Goal: Check status: Check status

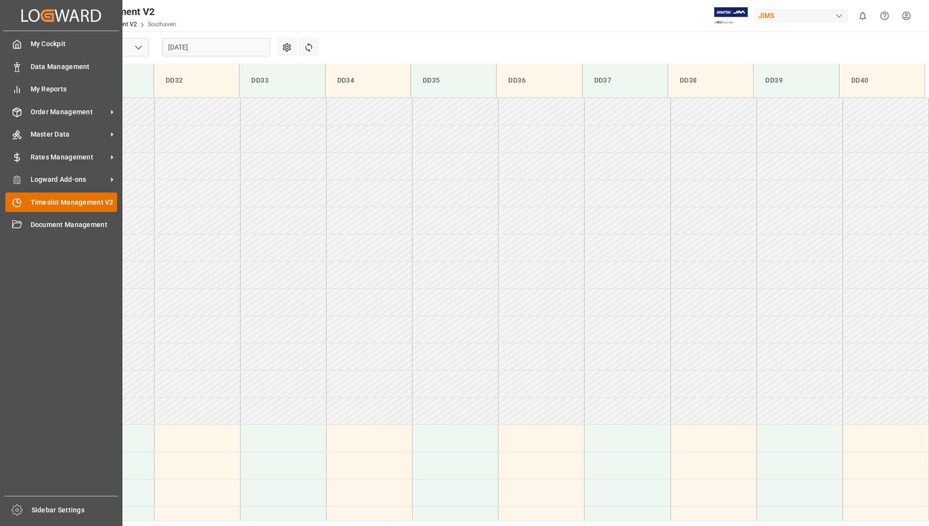
click at [61, 205] on span "Timeslot Management V2" at bounding box center [74, 202] width 87 height 10
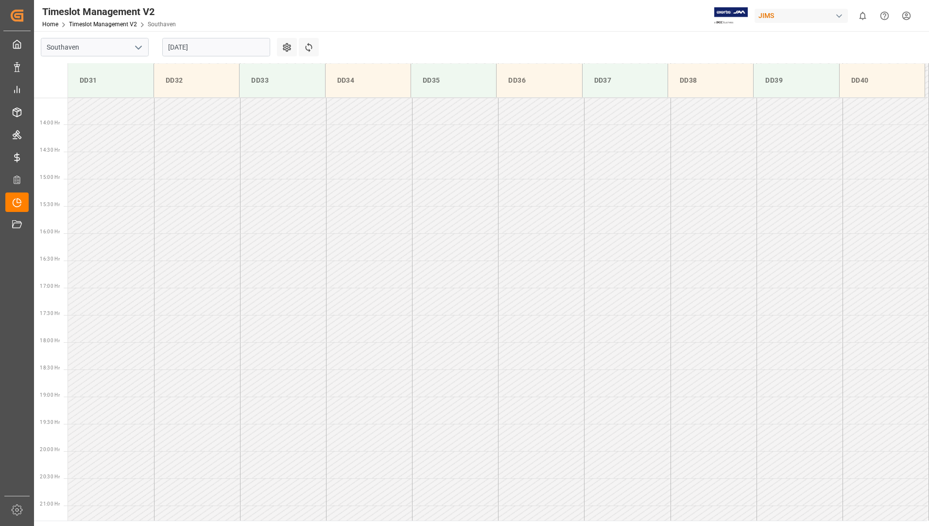
scroll to position [641, 0]
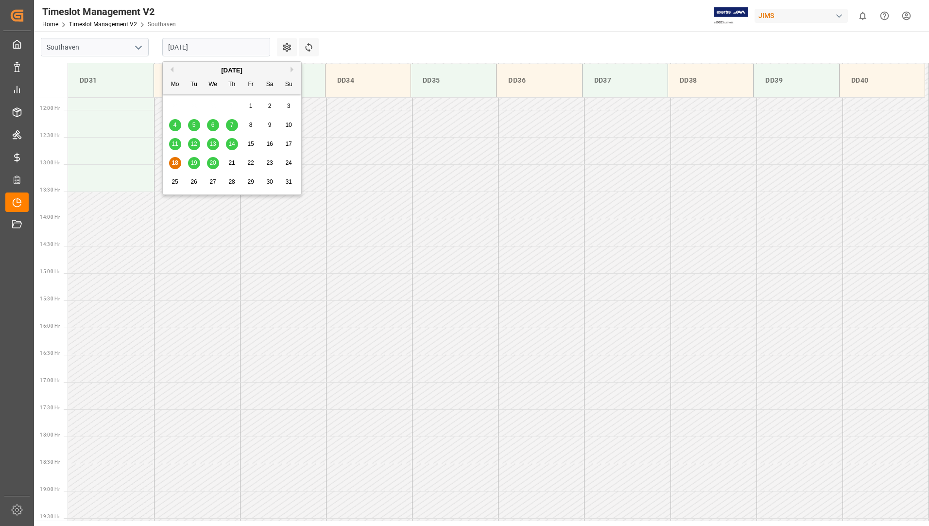
click at [233, 48] on input "[DATE]" at bounding box center [216, 47] width 108 height 18
click at [196, 161] on span "19" at bounding box center [194, 162] width 6 height 7
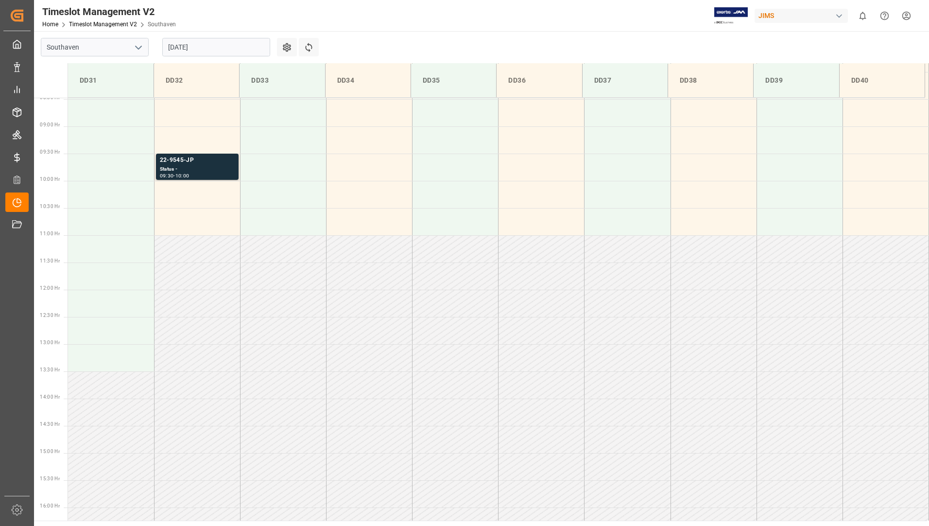
scroll to position [458, 0]
click at [217, 174] on div "Status -" at bounding box center [197, 172] width 75 height 8
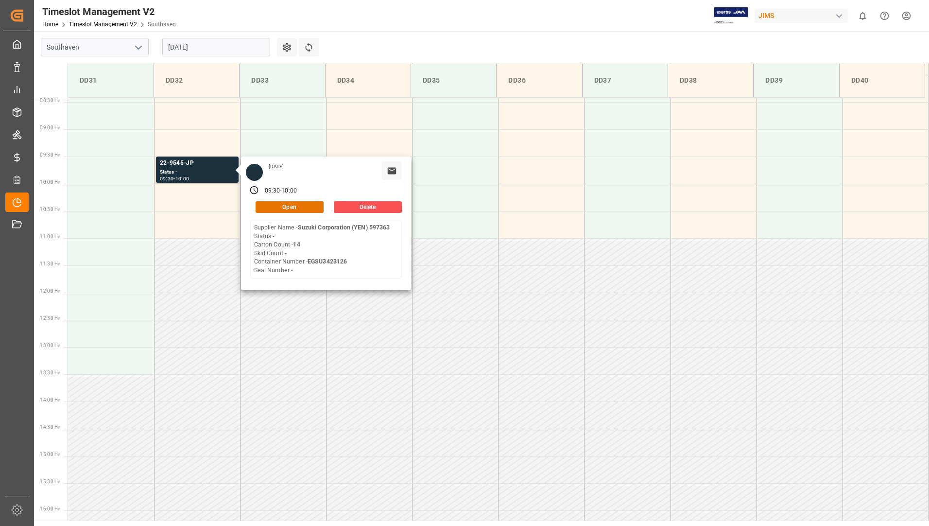
click at [234, 53] on input "[DATE]" at bounding box center [216, 47] width 108 height 18
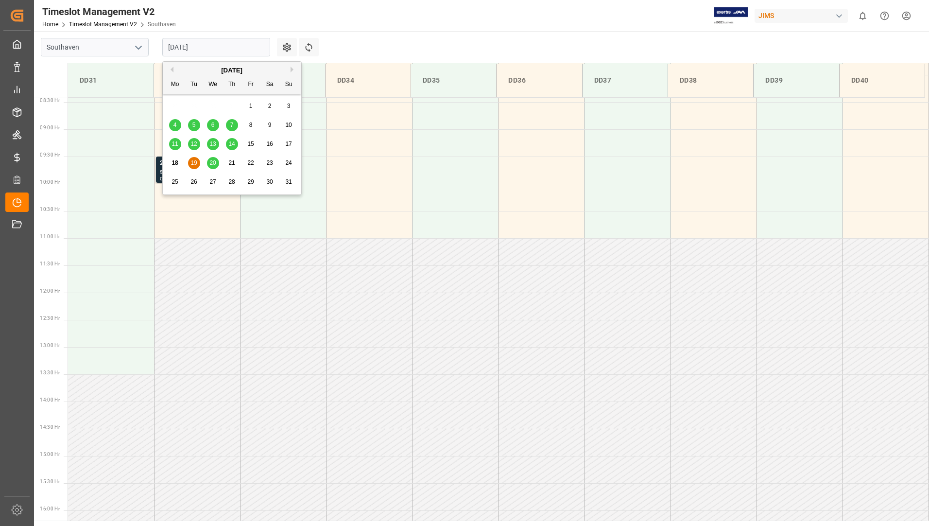
click at [214, 162] on span "20" at bounding box center [212, 162] width 6 height 7
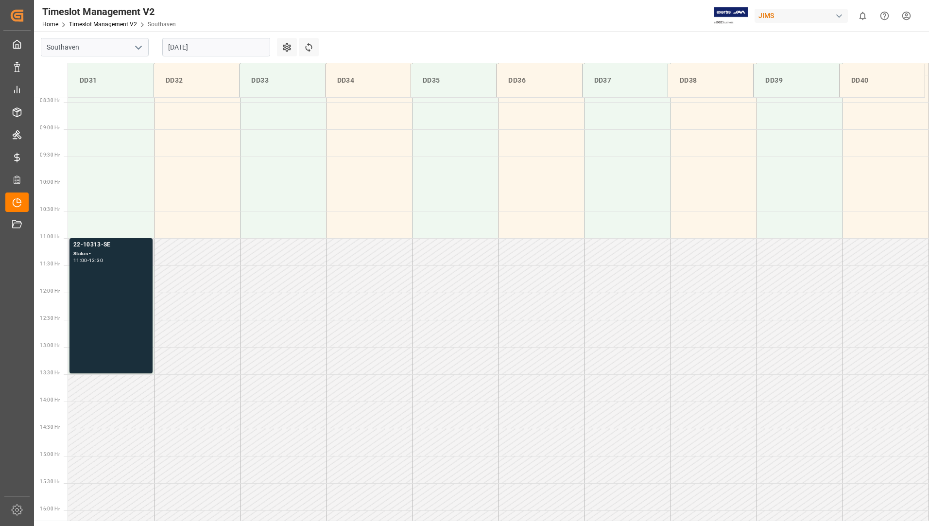
click at [116, 251] on div "Status -" at bounding box center [110, 254] width 75 height 8
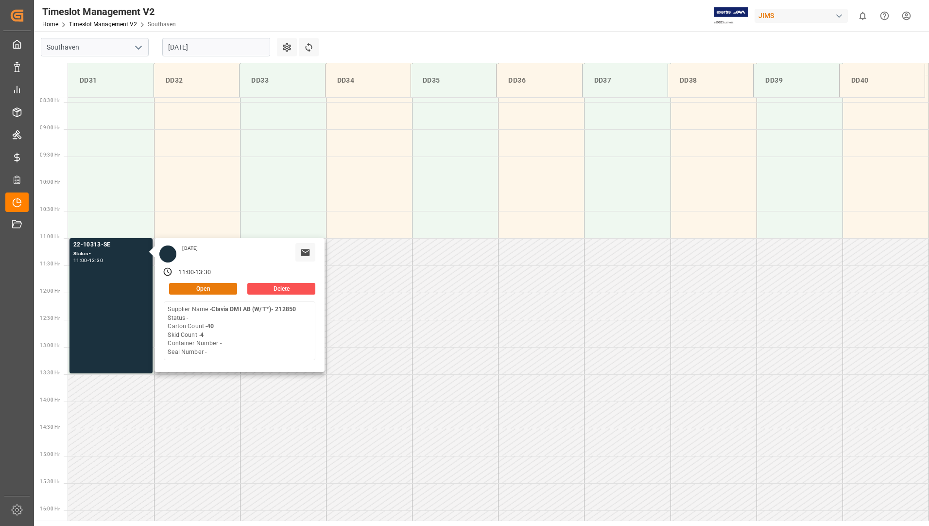
click at [184, 284] on button "Open" at bounding box center [203, 289] width 68 height 12
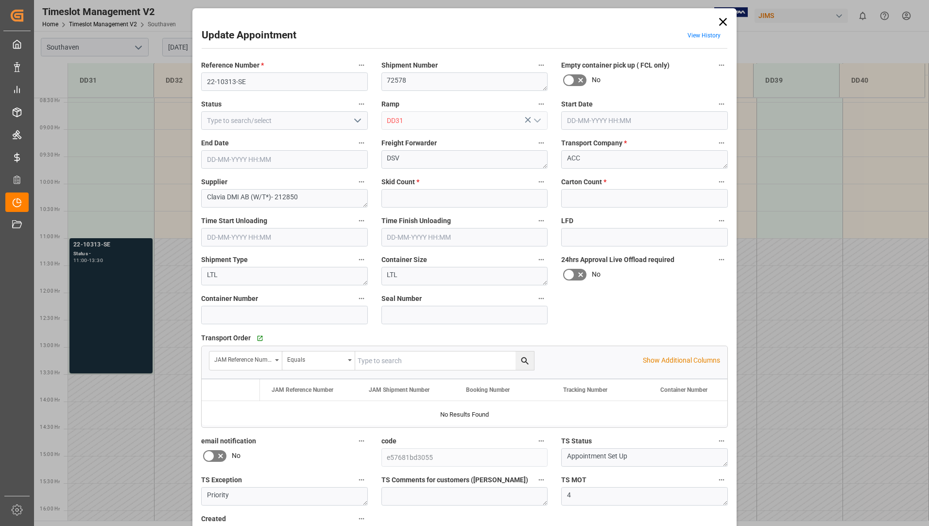
type input "4"
type input "40"
type input "[DATE] 11:00"
type input "[DATE] 13:30"
type input "[DATE] 15:20"
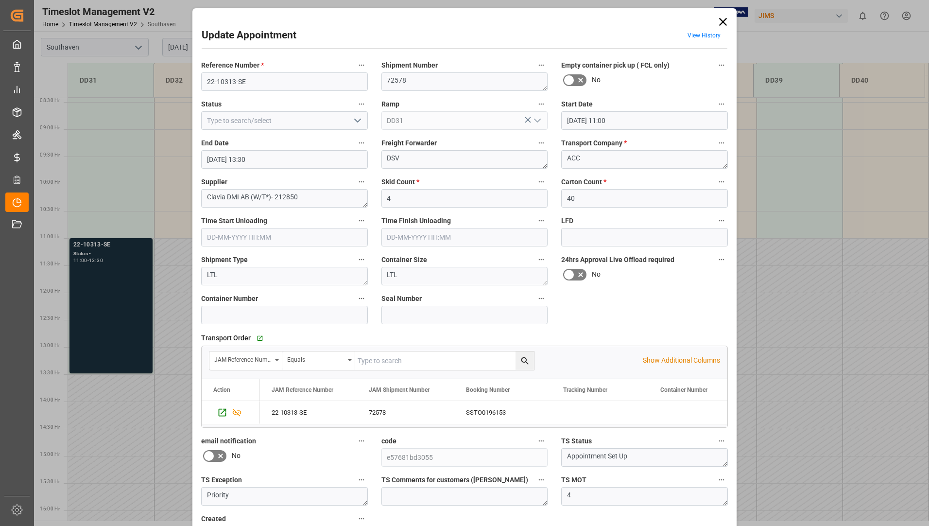
click at [724, 21] on icon at bounding box center [723, 22] width 14 height 14
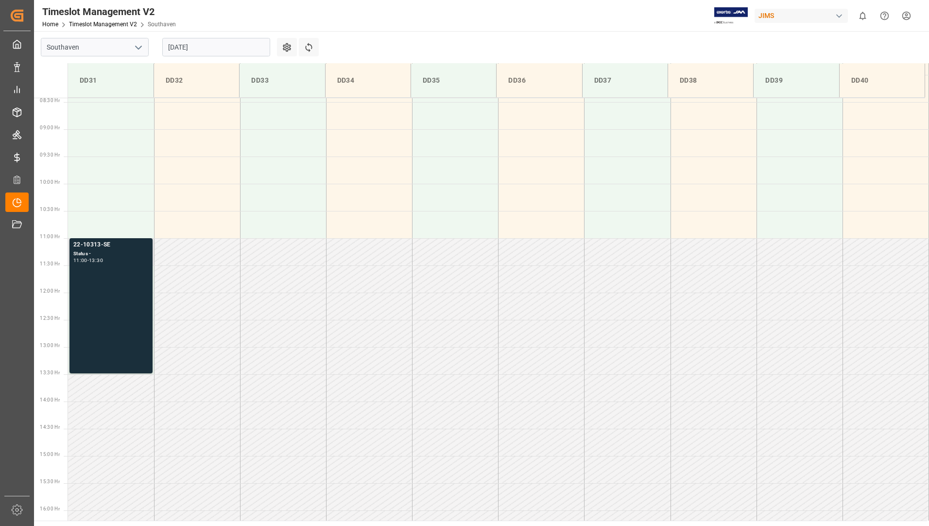
click at [128, 278] on div "22-10313-SE Status - 11:00 - 13:30" at bounding box center [110, 305] width 75 height 131
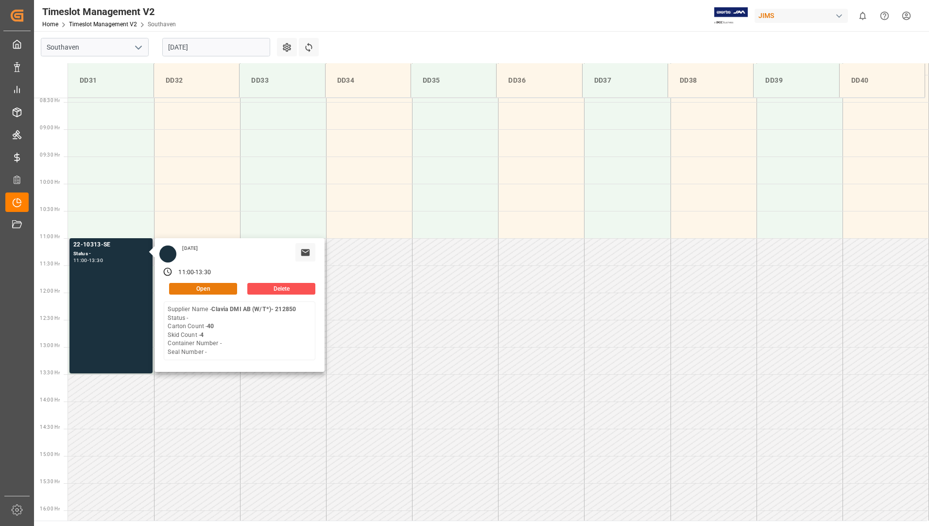
click at [183, 285] on button "Open" at bounding box center [203, 289] width 68 height 12
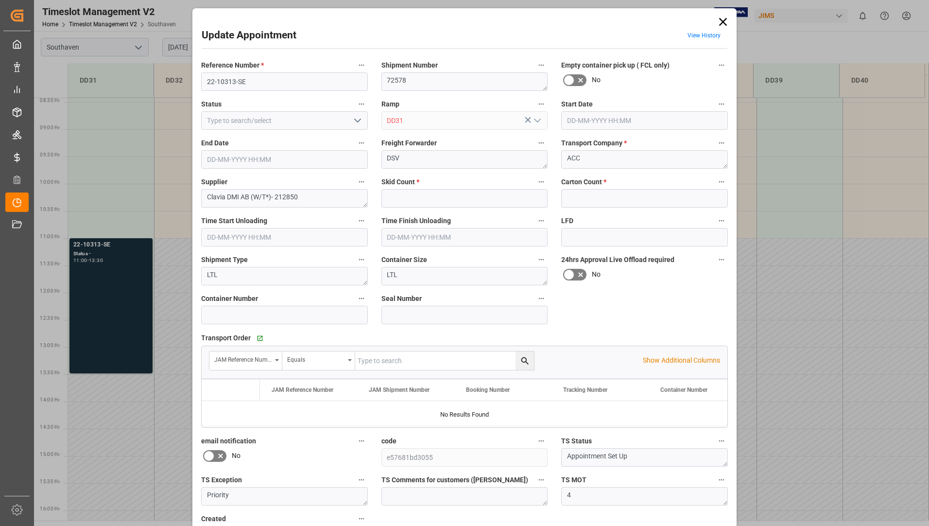
type input "4"
type input "40"
type input "[DATE] 11:00"
type input "[DATE] 13:30"
type input "[DATE] 15:20"
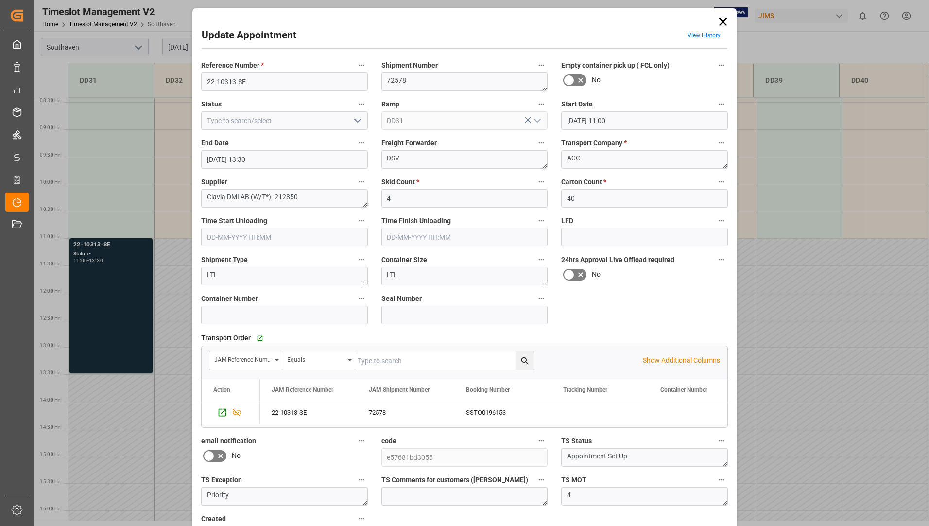
click at [716, 24] on icon at bounding box center [723, 22] width 14 height 14
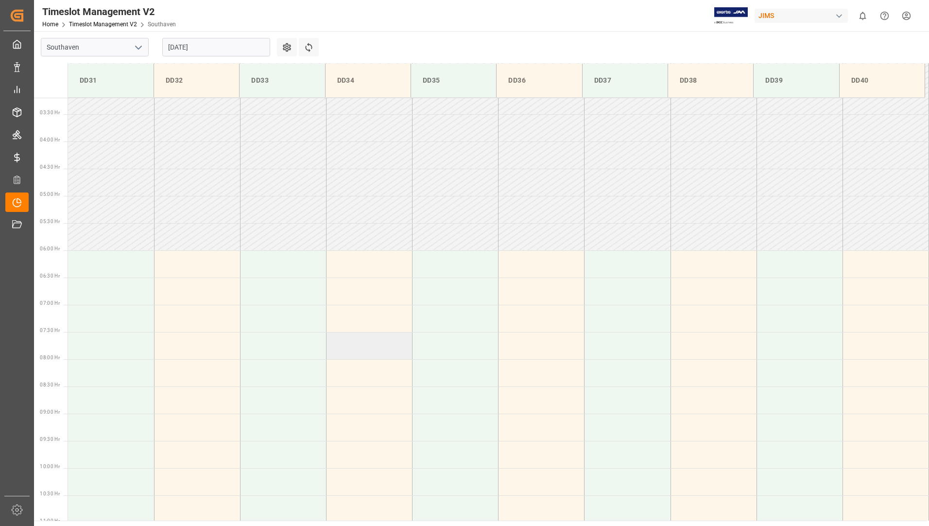
scroll to position [167, 0]
click at [229, 49] on input "[DATE]" at bounding box center [216, 47] width 108 height 18
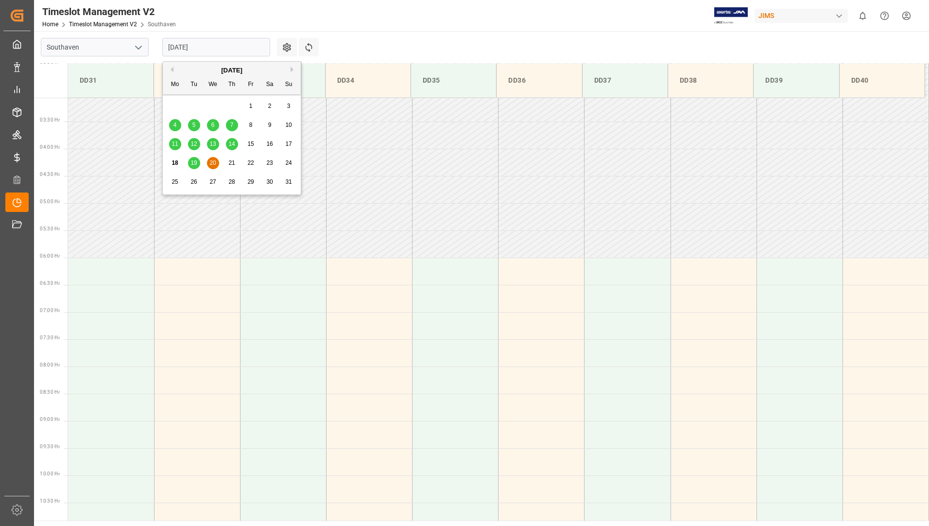
click at [192, 162] on span "19" at bounding box center [194, 162] width 6 height 7
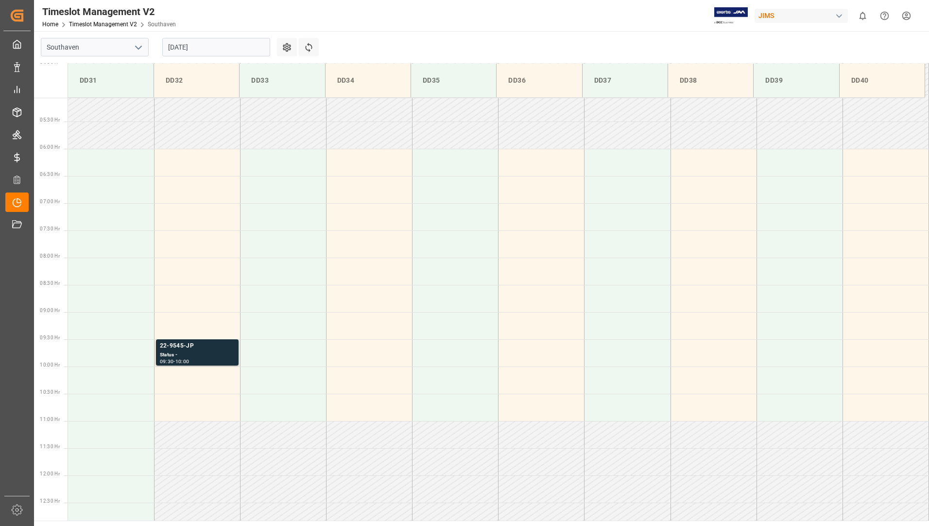
scroll to position [264, 0]
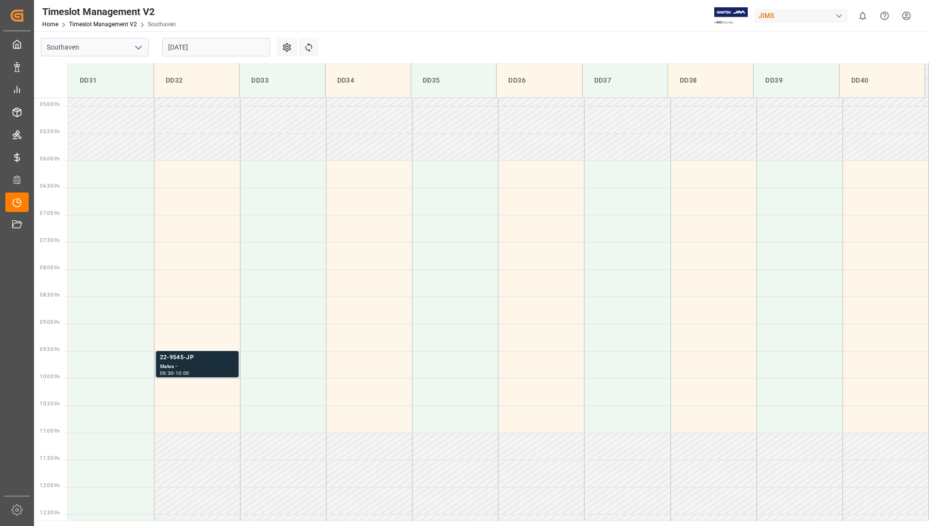
click at [213, 365] on div "Status -" at bounding box center [197, 367] width 75 height 8
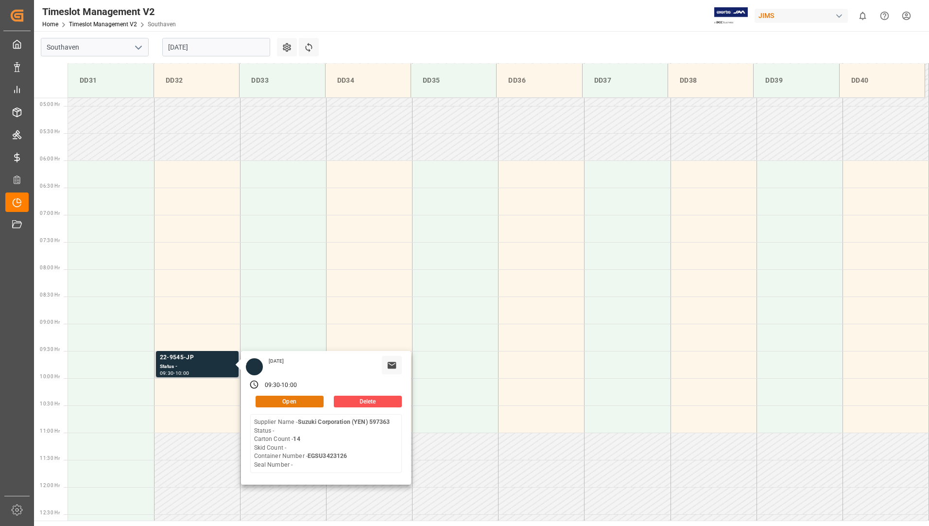
click at [294, 403] on button "Open" at bounding box center [290, 402] width 68 height 12
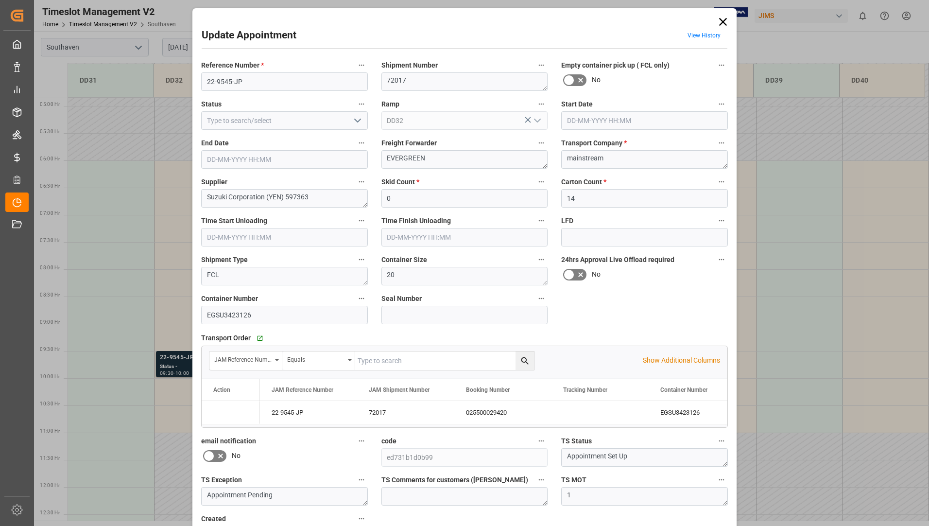
type input "[DATE] 09:30"
type input "[DATE] 10:00"
type input "[DATE] 12:46"
drag, startPoint x: 202, startPoint y: 82, endPoint x: 243, endPoint y: 83, distance: 40.4
click at [243, 83] on input "22-9545-JP" at bounding box center [284, 81] width 167 height 18
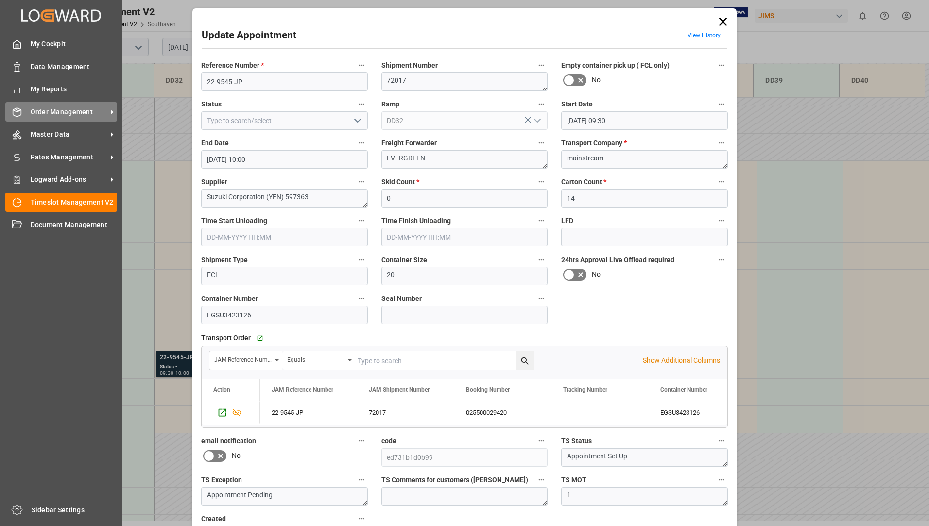
click at [42, 110] on span "Order Management" at bounding box center [69, 112] width 77 height 10
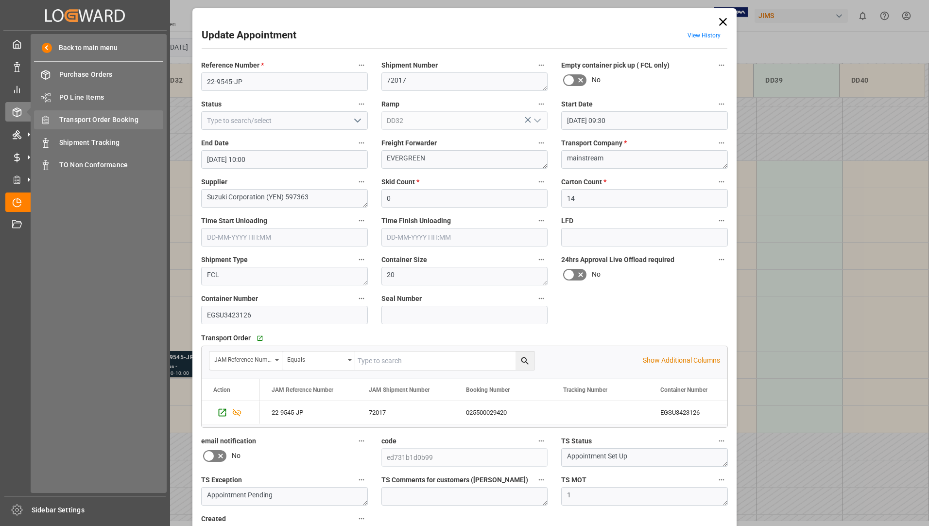
click at [108, 111] on div "Transport Order Booking Transport Order Booking" at bounding box center [98, 119] width 129 height 19
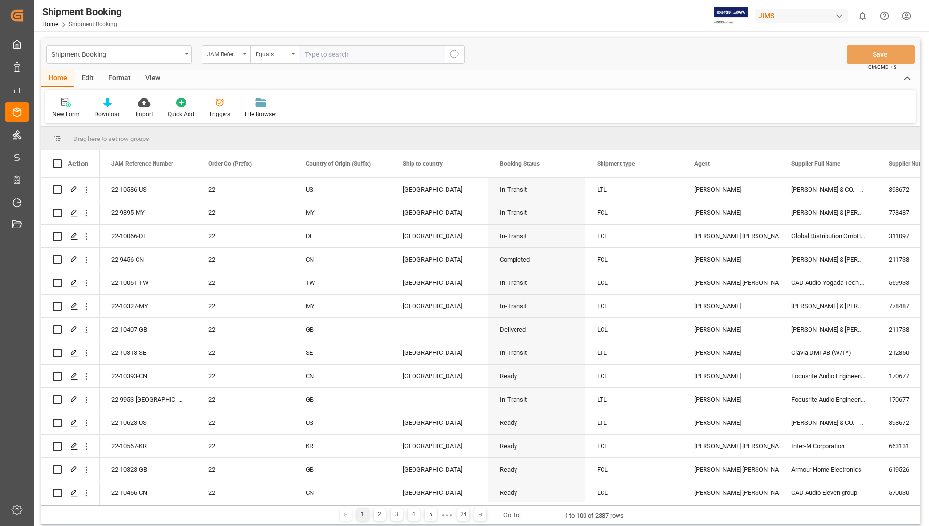
click at [335, 54] on input "text" at bounding box center [372, 54] width 146 height 18
type input "22-9545-JP"
click at [456, 54] on icon "search button" at bounding box center [455, 55] width 12 height 12
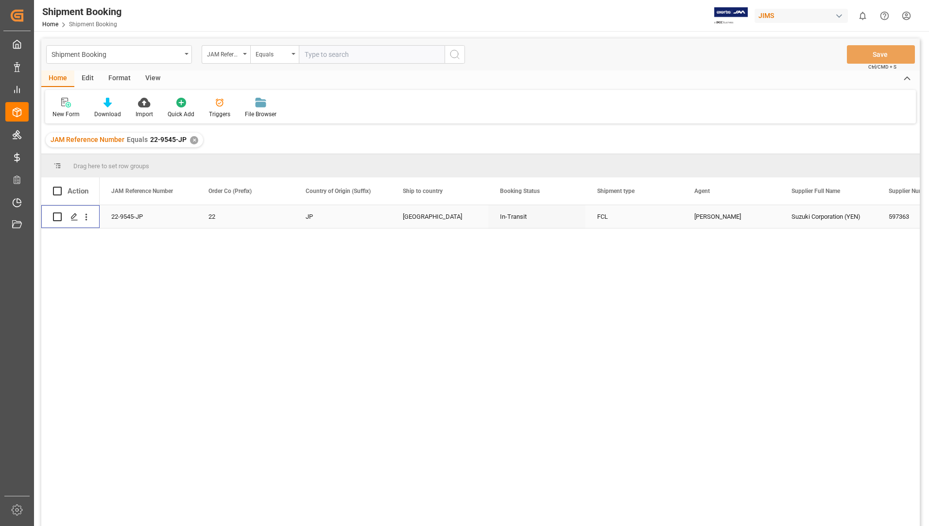
click at [58, 215] on input "Press Space to toggle row selection (unchecked)" at bounding box center [57, 216] width 9 height 9
checkbox input "true"
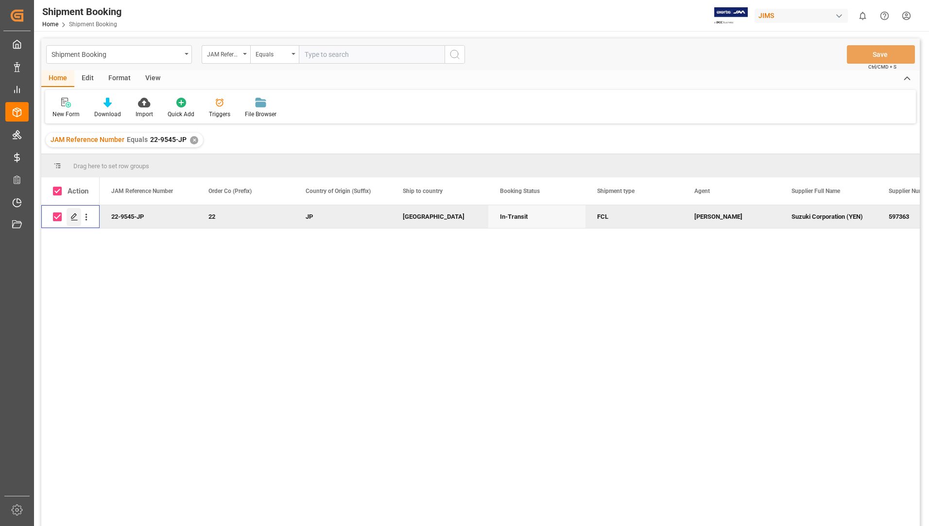
click at [76, 216] on icon "Press SPACE to deselect this row." at bounding box center [74, 217] width 8 height 8
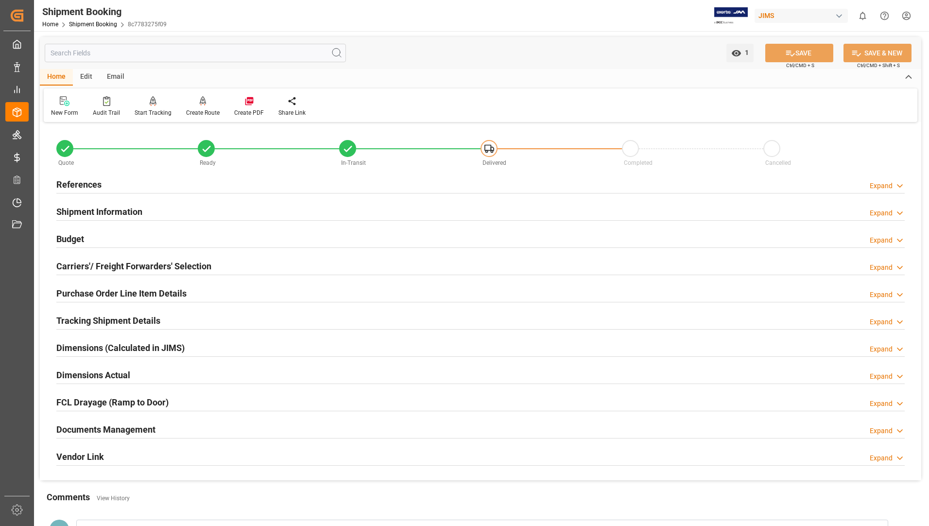
click at [105, 426] on h2 "Documents Management" at bounding box center [105, 429] width 99 height 13
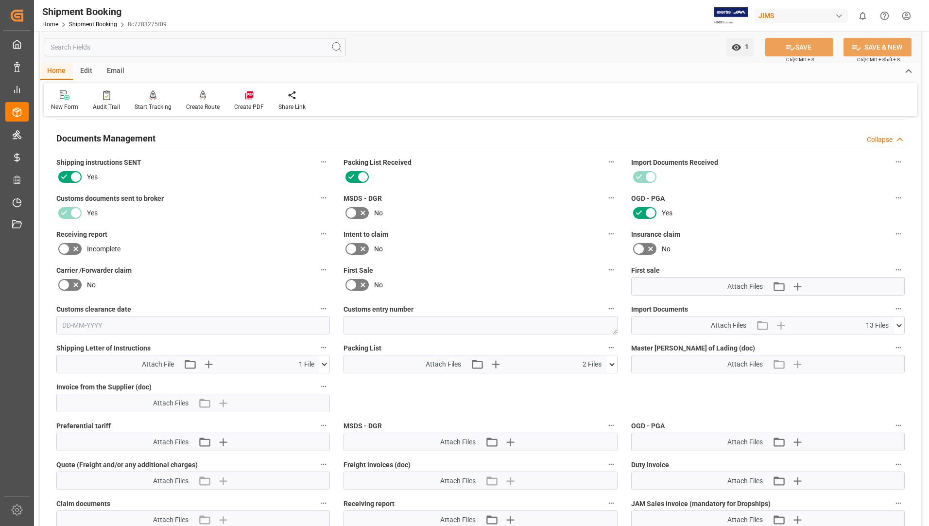
scroll to position [292, 0]
click at [611, 361] on icon at bounding box center [612, 364] width 10 height 10
click at [590, 380] on icon at bounding box center [586, 382] width 8 height 8
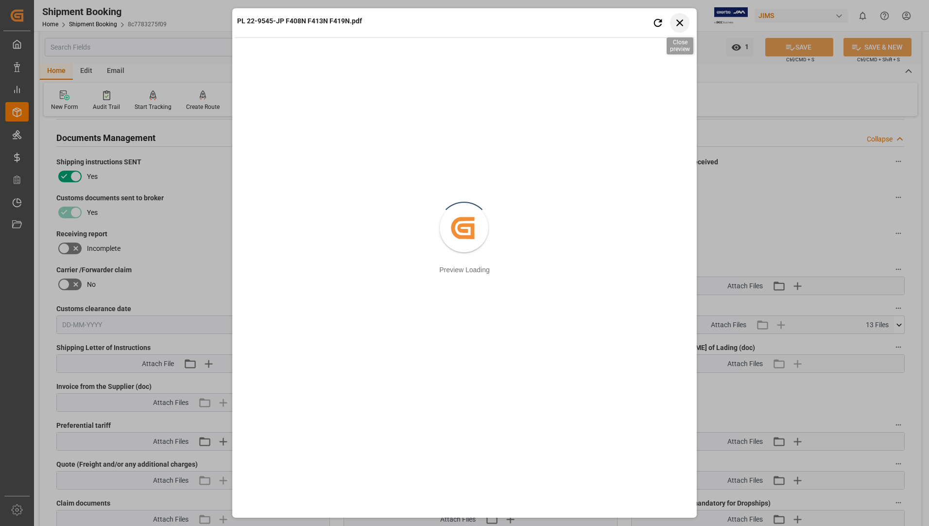
click at [685, 21] on icon "button" at bounding box center [680, 23] width 12 height 12
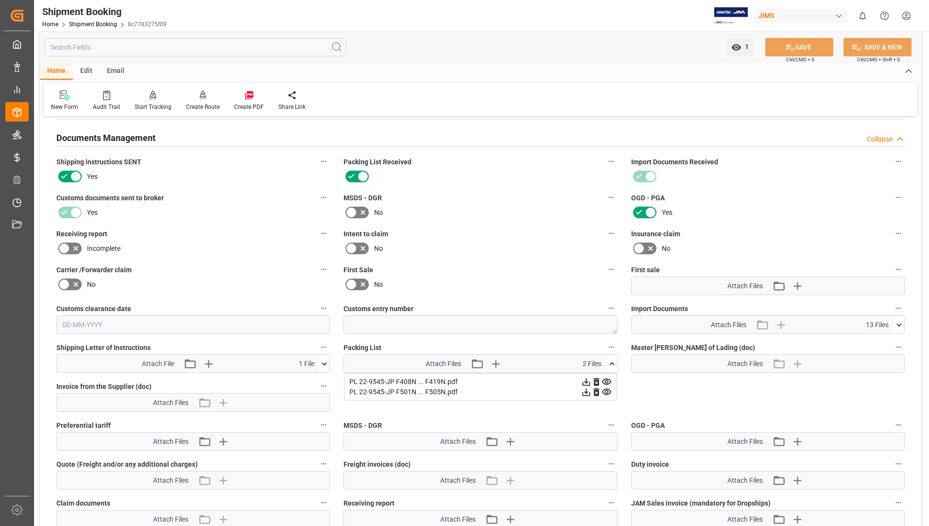
click at [591, 389] on icon at bounding box center [586, 392] width 10 height 10
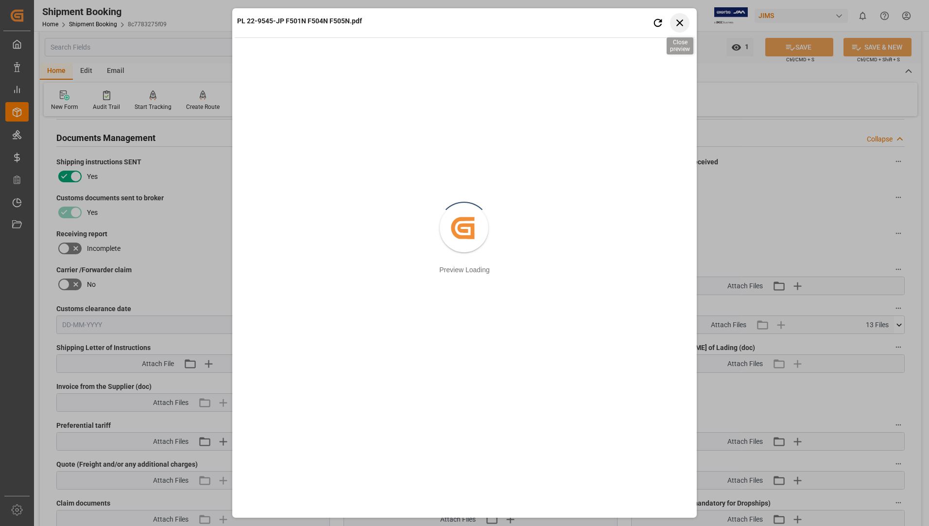
click at [678, 22] on icon "button" at bounding box center [680, 22] width 7 height 7
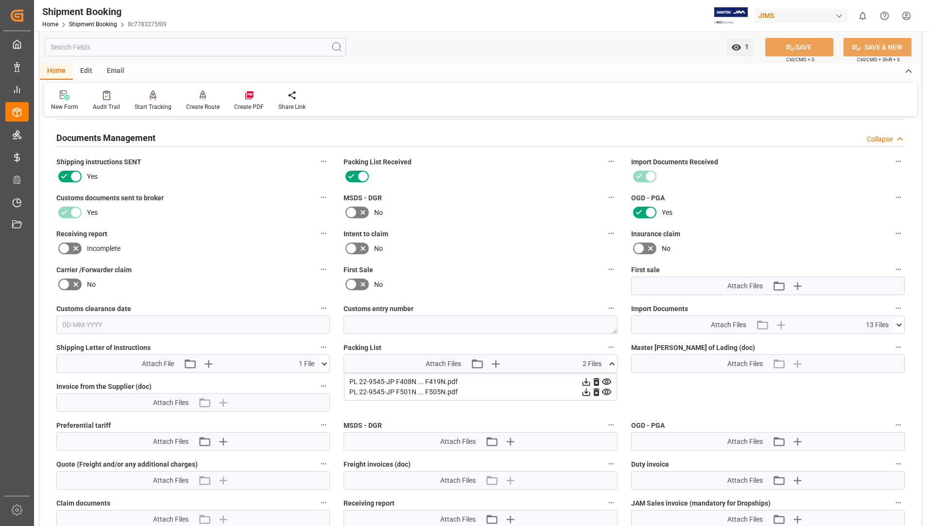
click at [899, 324] on icon at bounding box center [899, 324] width 5 height 3
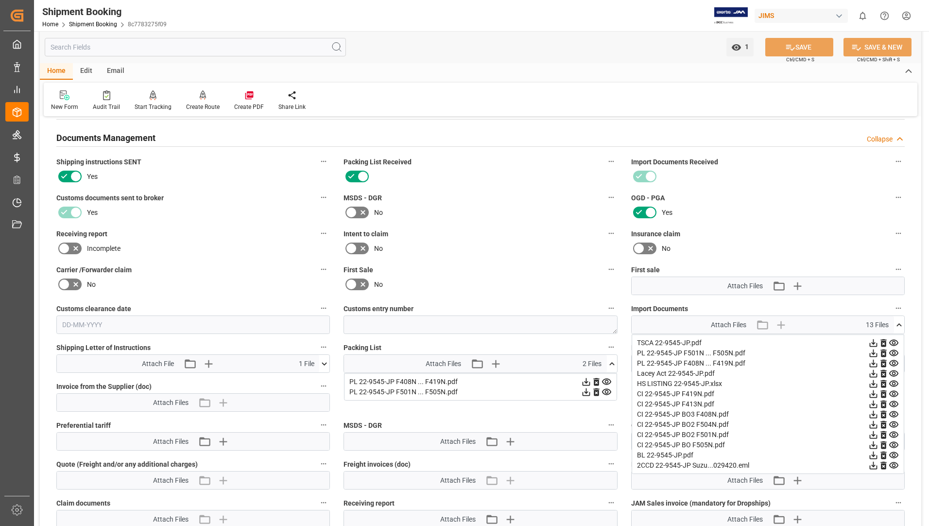
click at [879, 352] on icon at bounding box center [874, 353] width 10 height 10
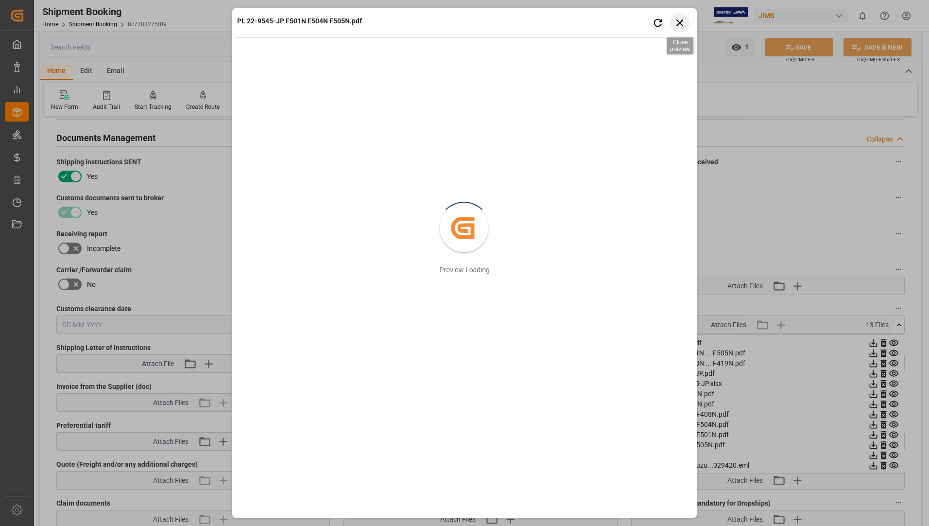
click at [674, 24] on icon "button" at bounding box center [680, 23] width 12 height 12
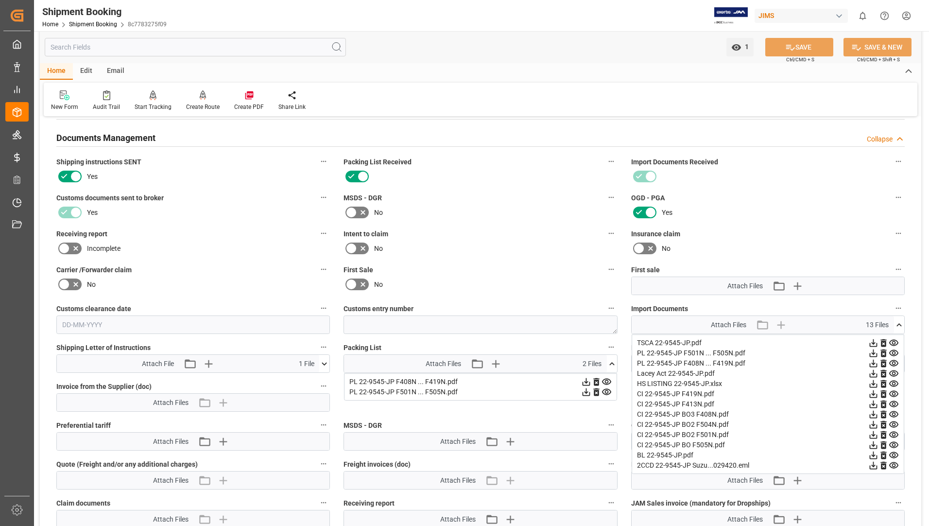
click at [878, 362] on icon at bounding box center [874, 364] width 8 height 8
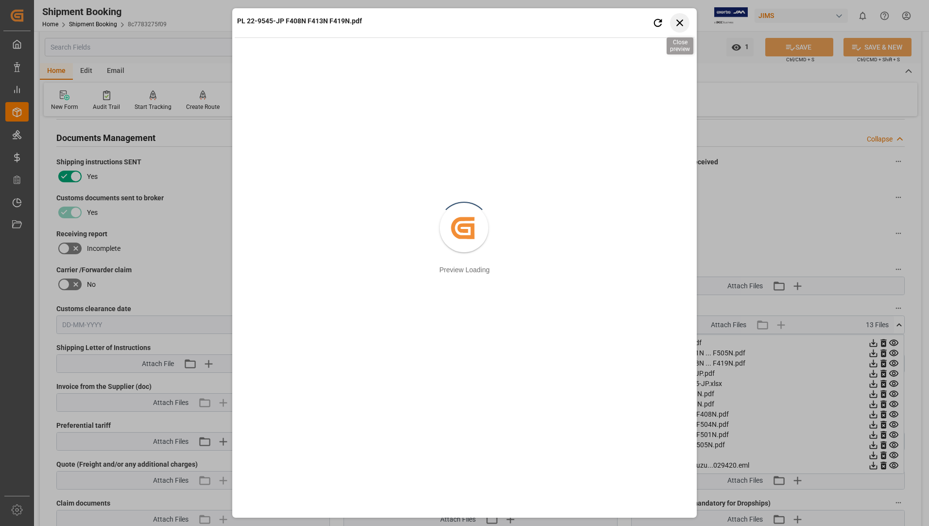
click at [677, 21] on icon "button" at bounding box center [680, 23] width 12 height 12
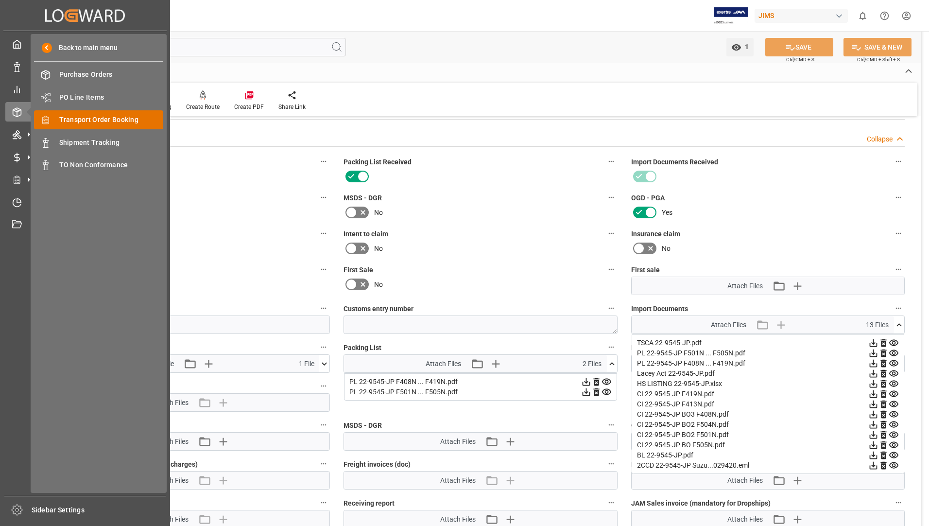
click at [88, 117] on span "Transport Order Booking" at bounding box center [111, 120] width 104 height 10
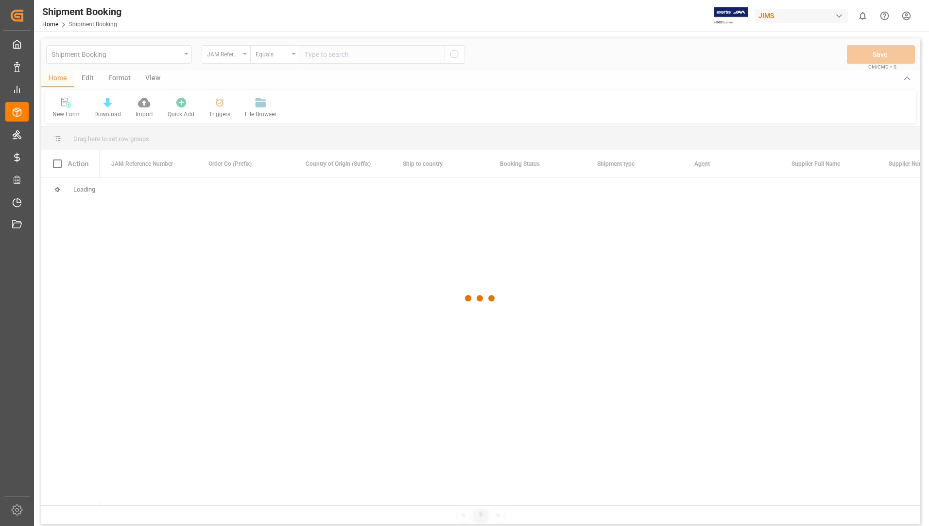
click at [350, 53] on div at bounding box center [480, 298] width 879 height 520
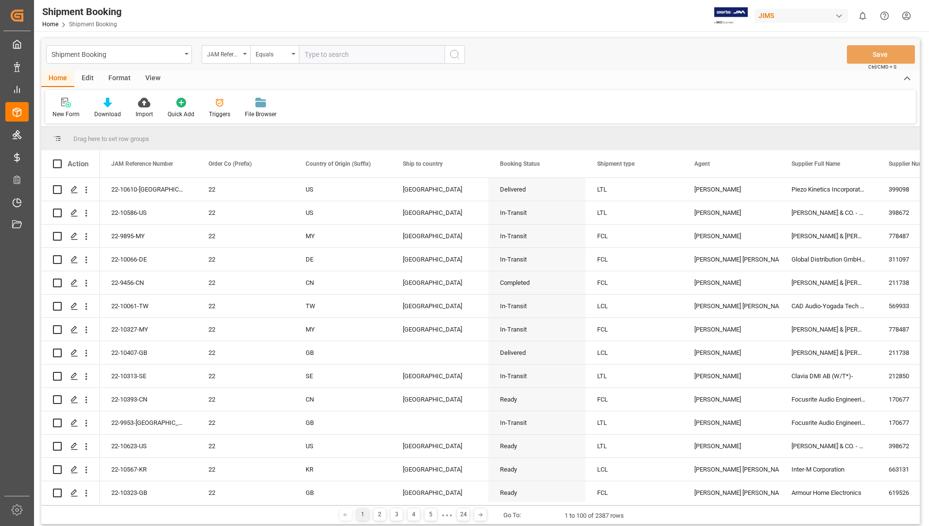
click at [352, 55] on input "text" at bounding box center [372, 54] width 146 height 18
type input "22-10610-[GEOGRAPHIC_DATA]"
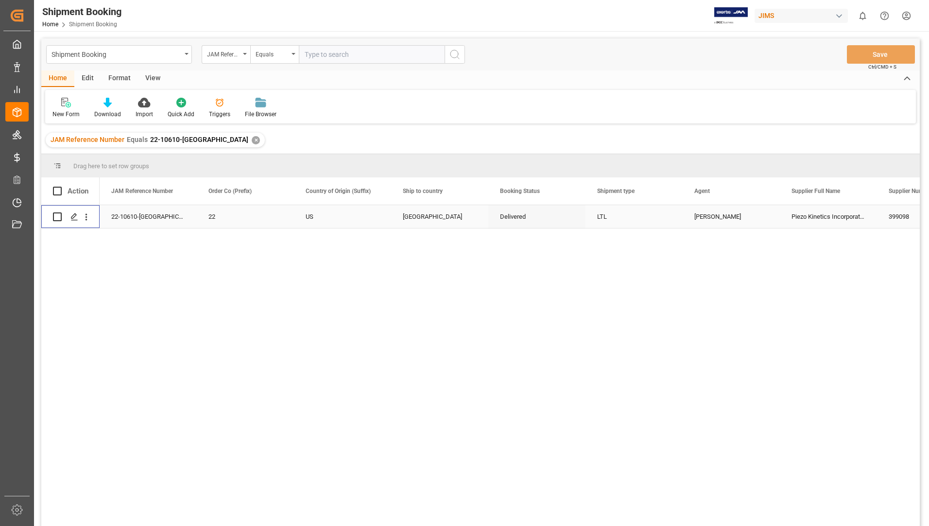
click at [56, 215] on input "Press Space to toggle row selection (unchecked)" at bounding box center [57, 216] width 9 height 9
checkbox input "true"
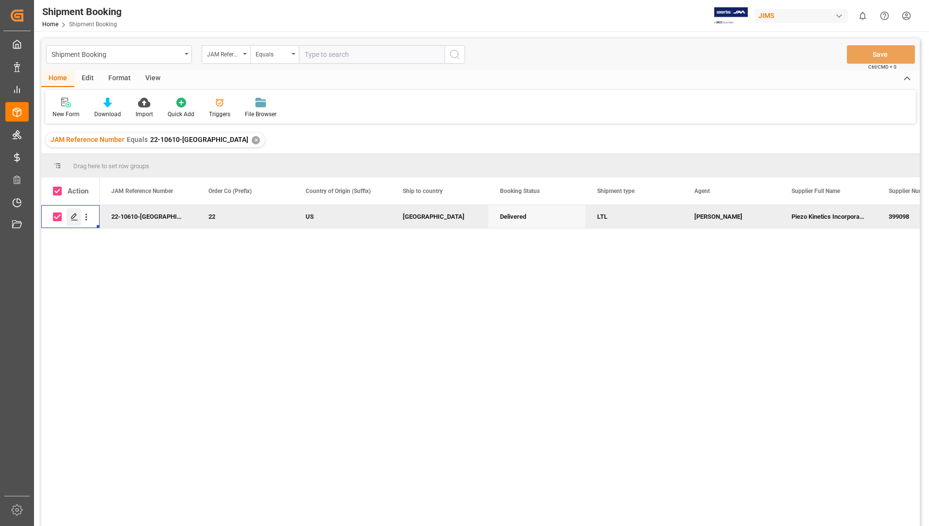
click at [69, 215] on div "Press SPACE to deselect this row." at bounding box center [74, 217] width 15 height 18
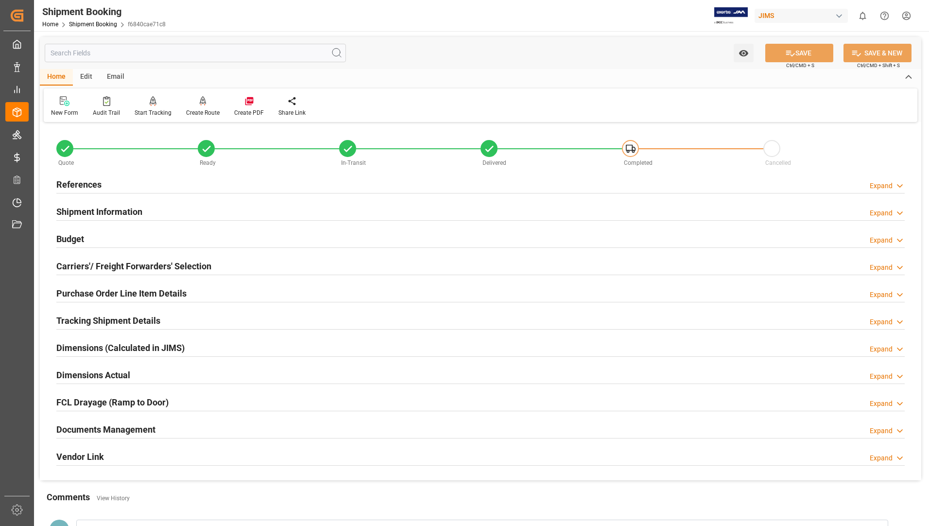
click at [88, 431] on h2 "Documents Management" at bounding box center [105, 429] width 99 height 13
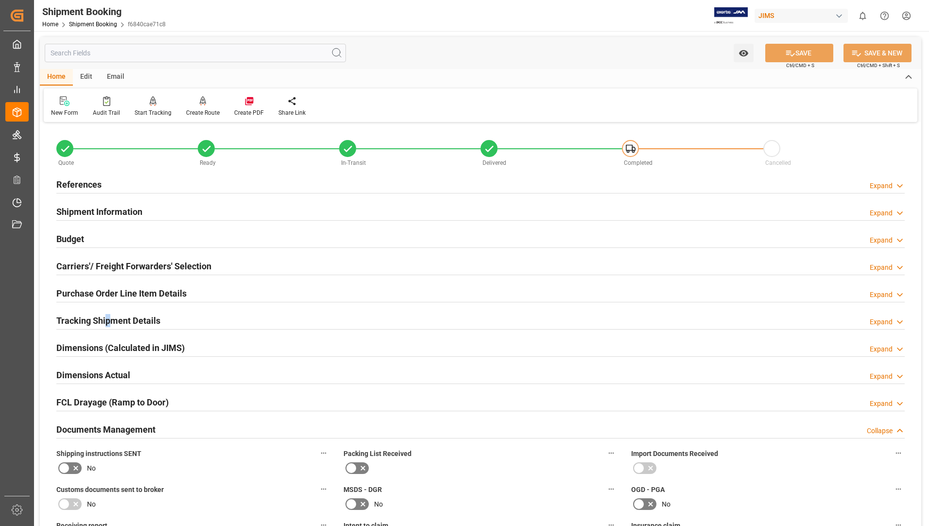
click at [109, 315] on h2 "Tracking Shipment Details" at bounding box center [108, 320] width 104 height 13
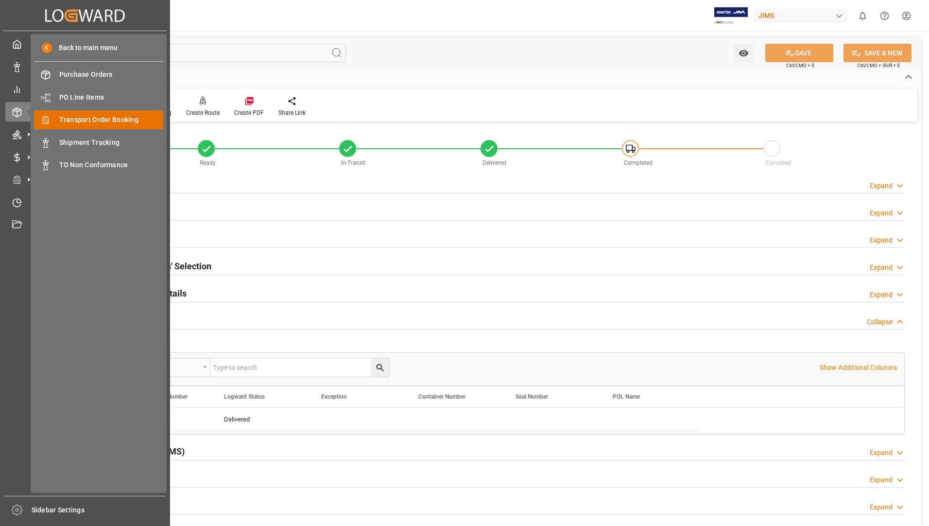
click at [96, 120] on span "Transport Order Booking" at bounding box center [111, 120] width 104 height 10
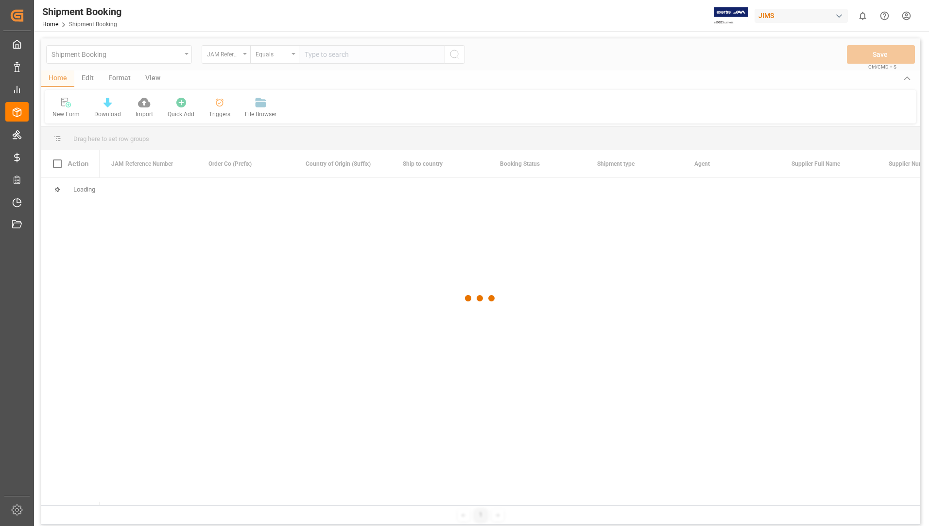
click at [341, 52] on div at bounding box center [480, 298] width 879 height 520
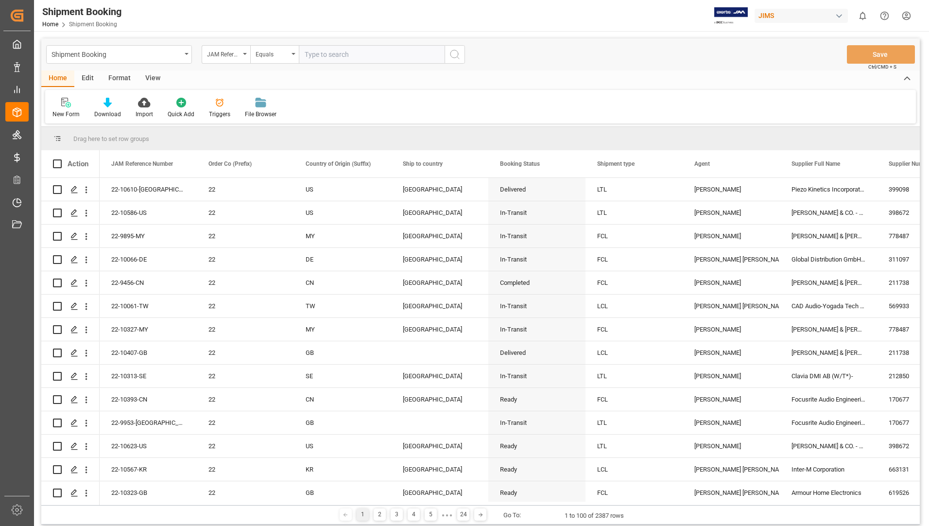
click at [341, 52] on input "text" at bounding box center [372, 54] width 146 height 18
type input "22-10613-us"
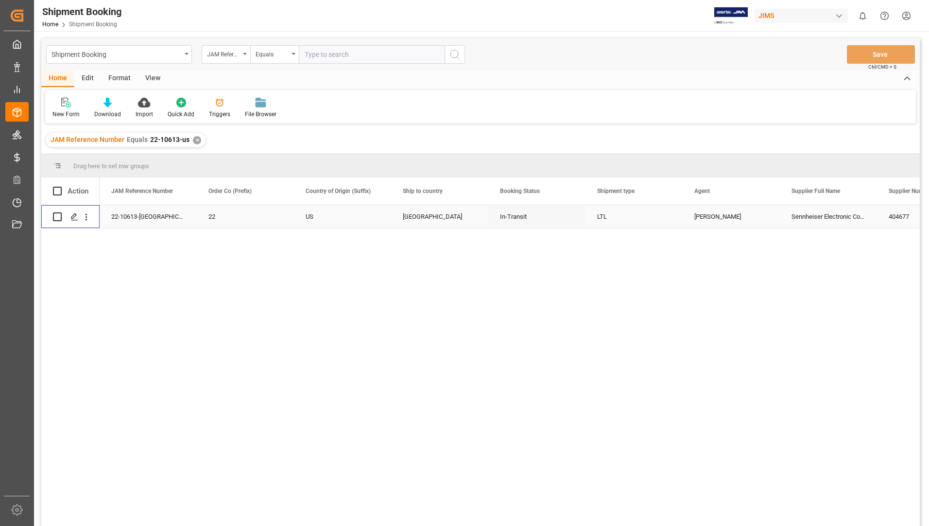
click at [58, 215] on input "Press Space to toggle row selection (unchecked)" at bounding box center [57, 216] width 9 height 9
checkbox input "true"
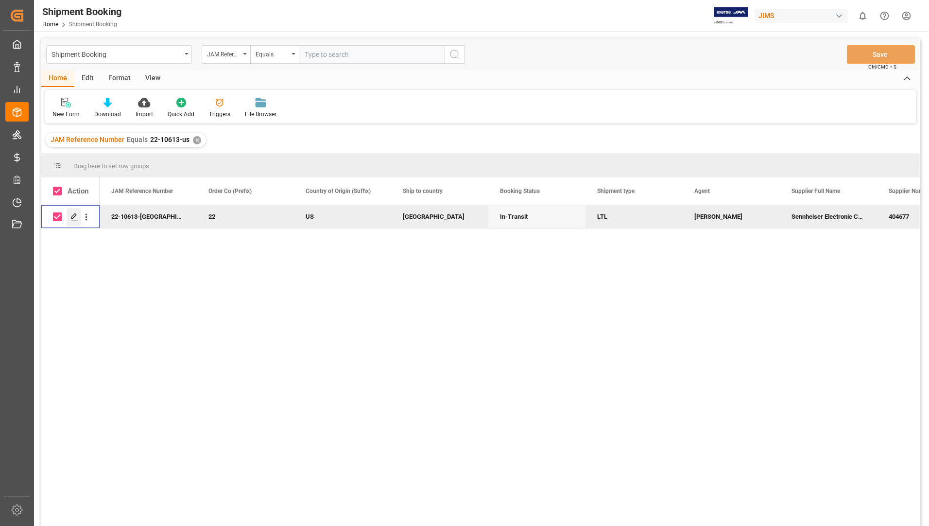
click at [74, 216] on icon "Press SPACE to deselect this row." at bounding box center [74, 217] width 8 height 8
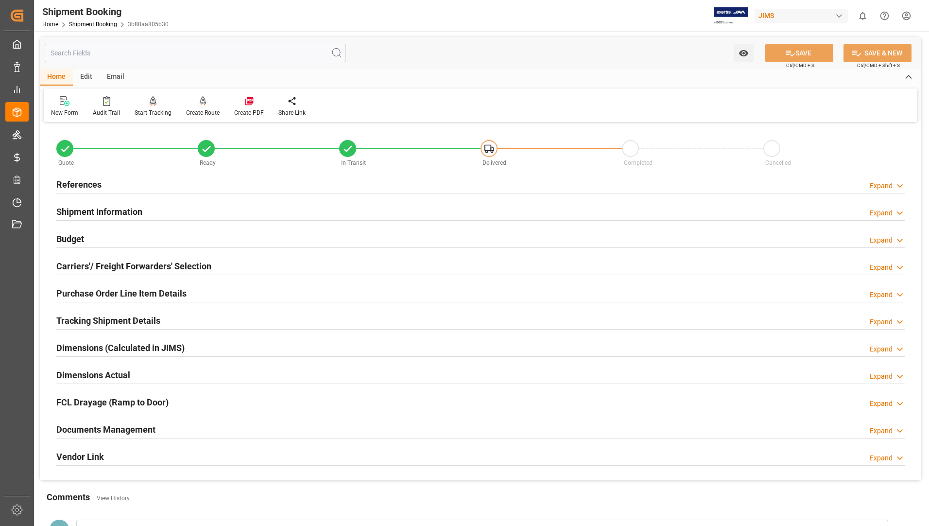
click at [117, 426] on h2 "Documents Management" at bounding box center [105, 429] width 99 height 13
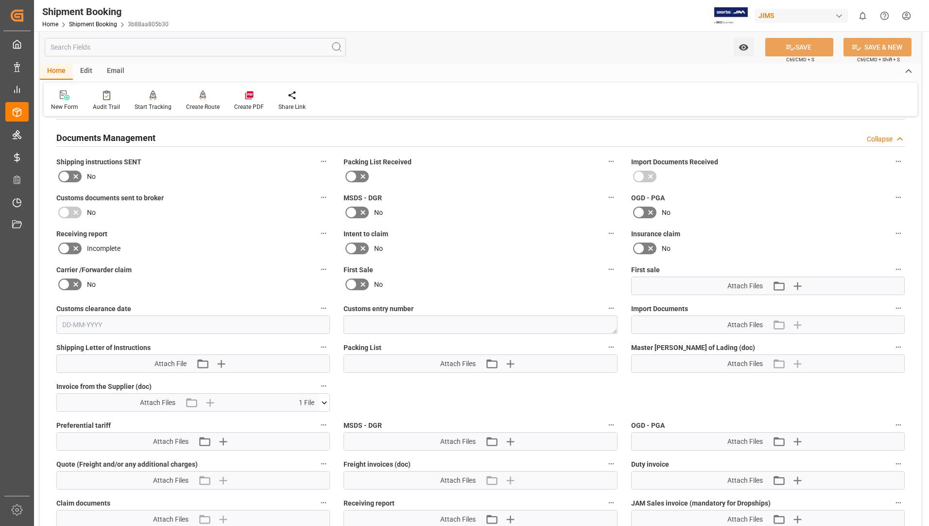
scroll to position [437, 0]
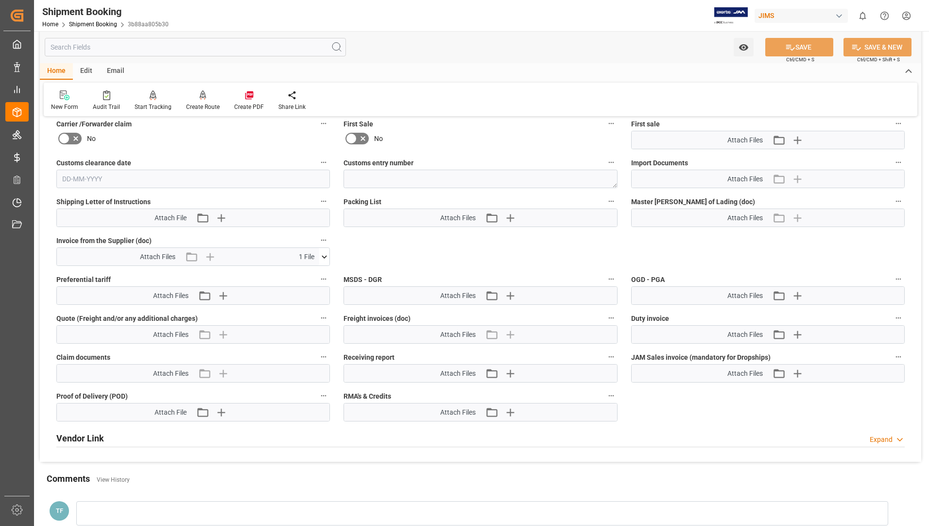
click at [324, 253] on icon at bounding box center [324, 257] width 10 height 10
click at [303, 273] on icon at bounding box center [299, 275] width 8 height 8
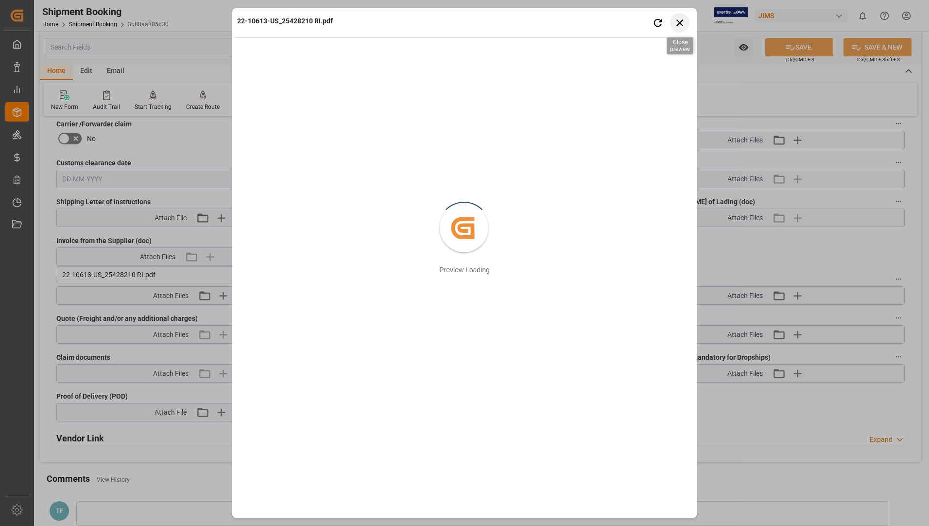
click at [685, 21] on icon "button" at bounding box center [680, 23] width 12 height 12
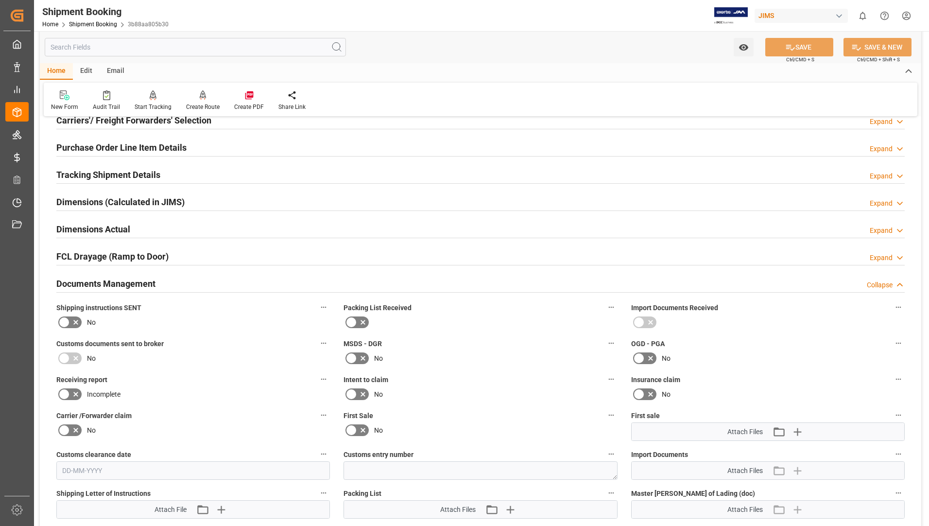
scroll to position [0, 0]
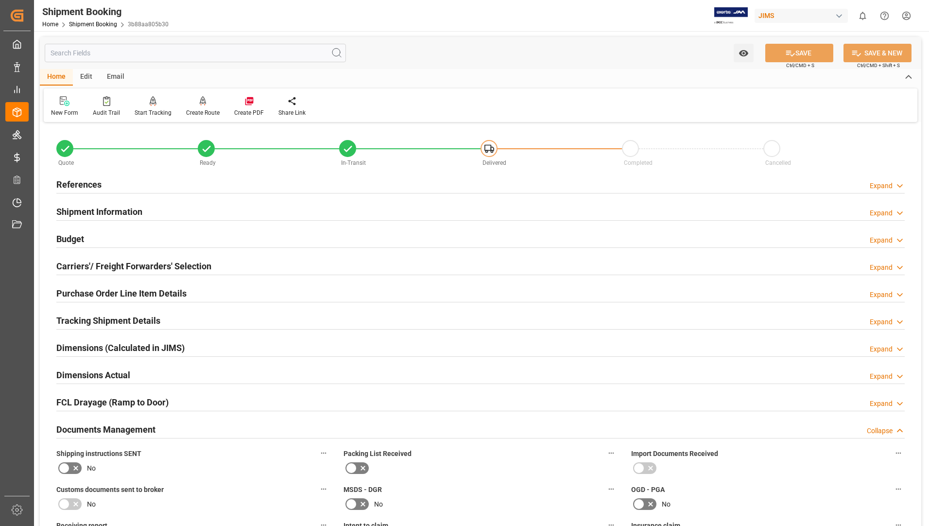
click at [78, 320] on h2 "Tracking Shipment Details" at bounding box center [108, 320] width 104 height 13
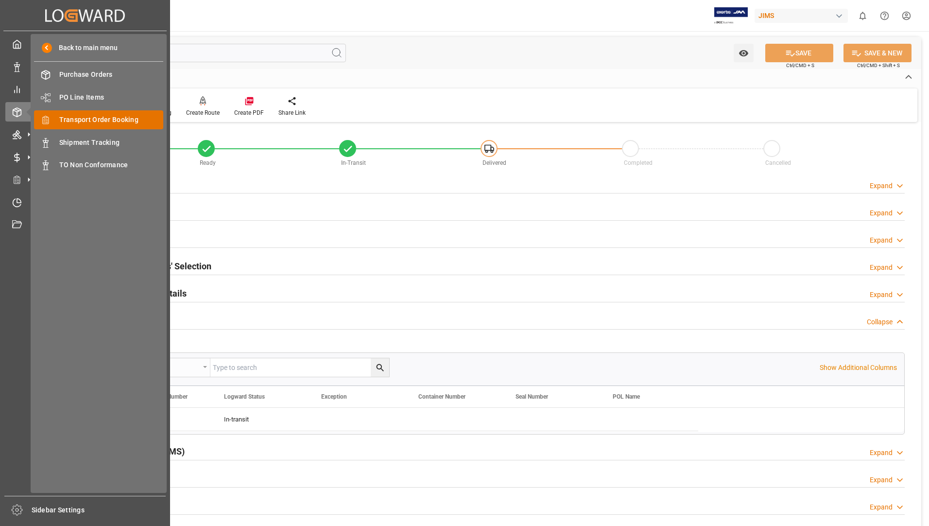
click at [94, 111] on div "Transport Order Booking Transport Order Booking" at bounding box center [98, 119] width 129 height 19
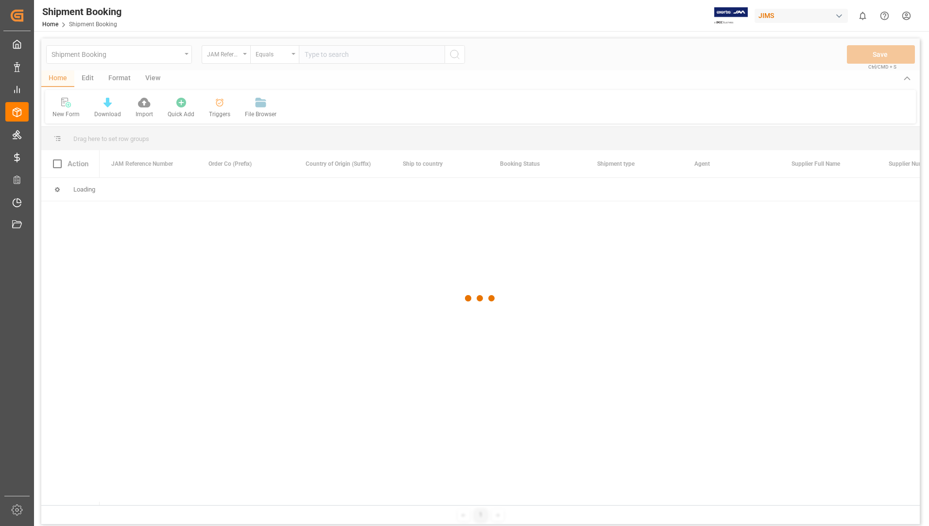
click at [387, 56] on div at bounding box center [480, 298] width 879 height 520
click at [387, 52] on div at bounding box center [480, 298] width 879 height 520
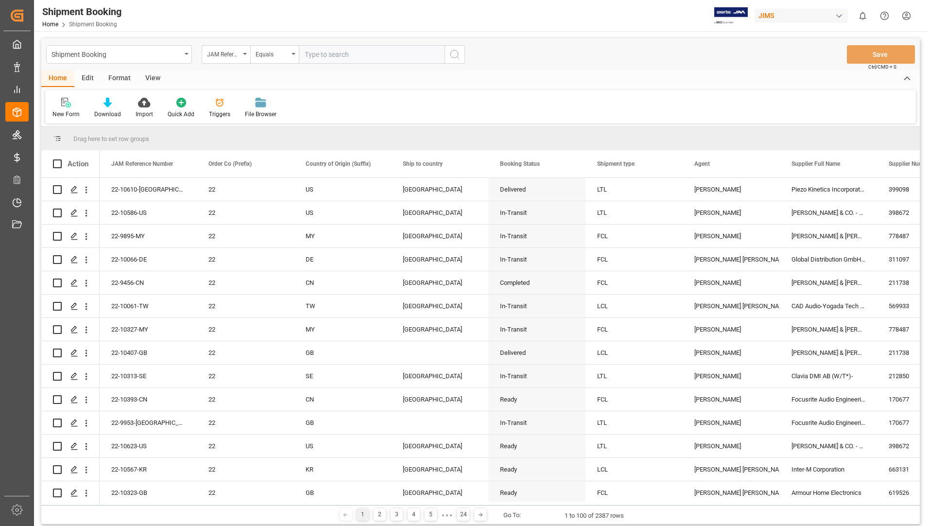
click at [387, 55] on input "text" at bounding box center [372, 54] width 146 height 18
type input "22-10613-us"
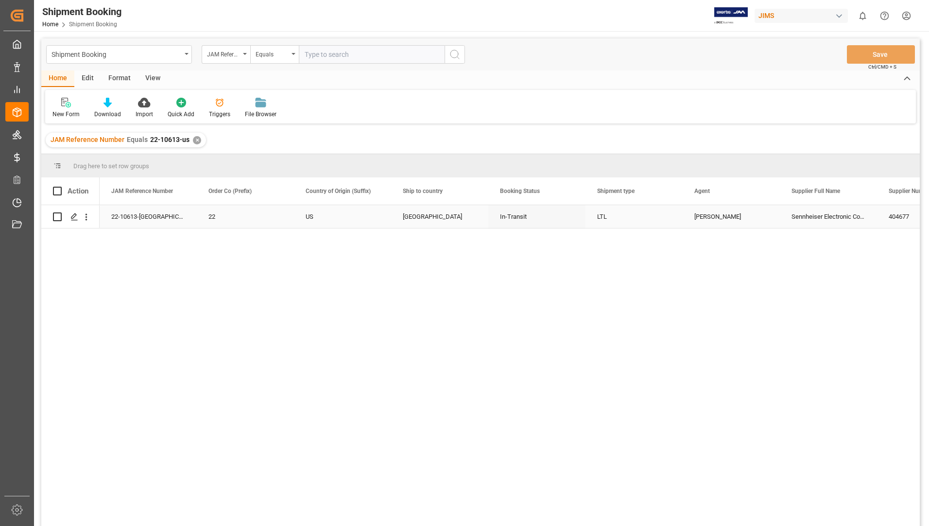
click at [57, 219] on input "Press Space to toggle row selection (unchecked)" at bounding box center [57, 216] width 9 height 9
checkbox input "true"
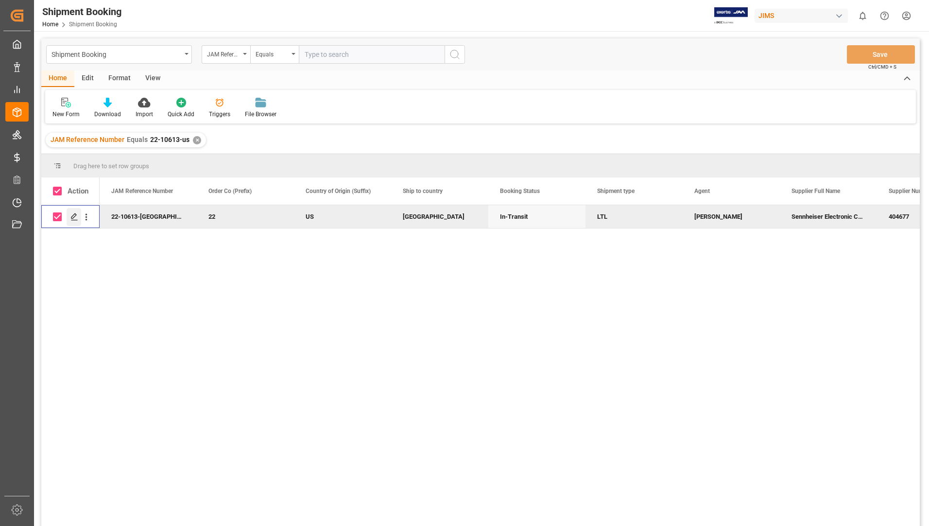
click at [74, 218] on icon "Press SPACE to deselect this row." at bounding box center [74, 217] width 8 height 8
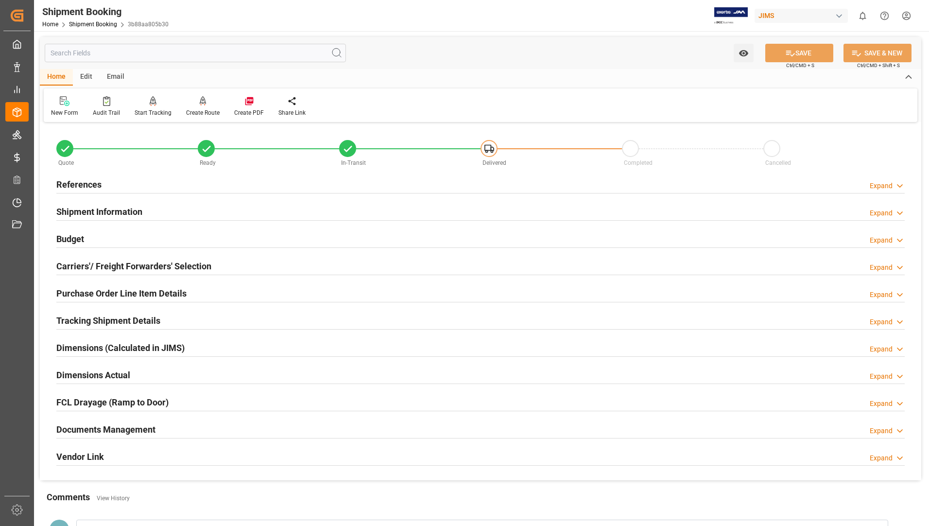
click at [94, 316] on h2 "Tracking Shipment Details" at bounding box center [108, 320] width 104 height 13
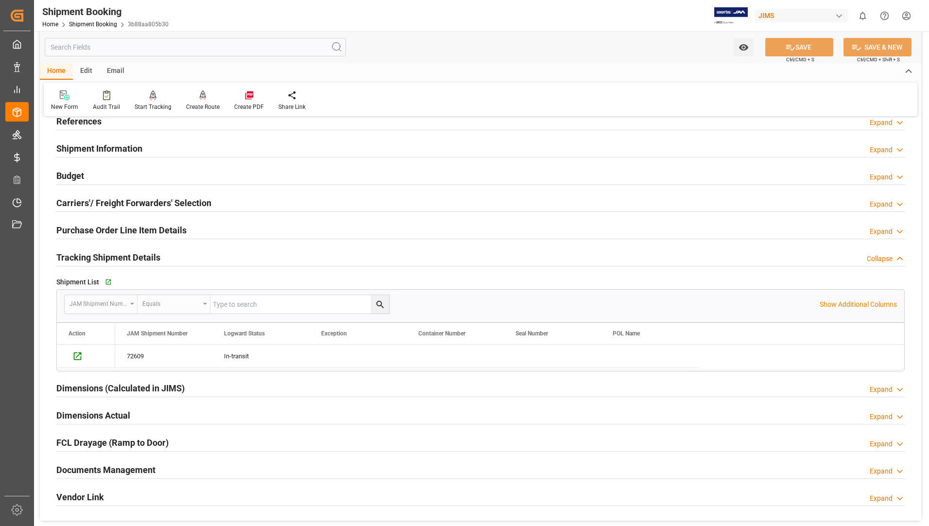
scroll to position [146, 0]
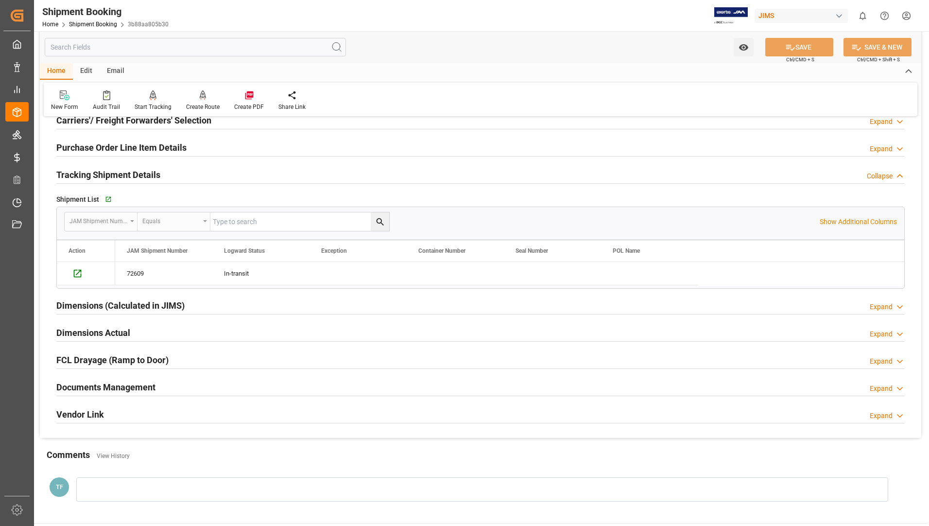
click at [112, 332] on h2 "Dimensions Actual" at bounding box center [93, 332] width 74 height 13
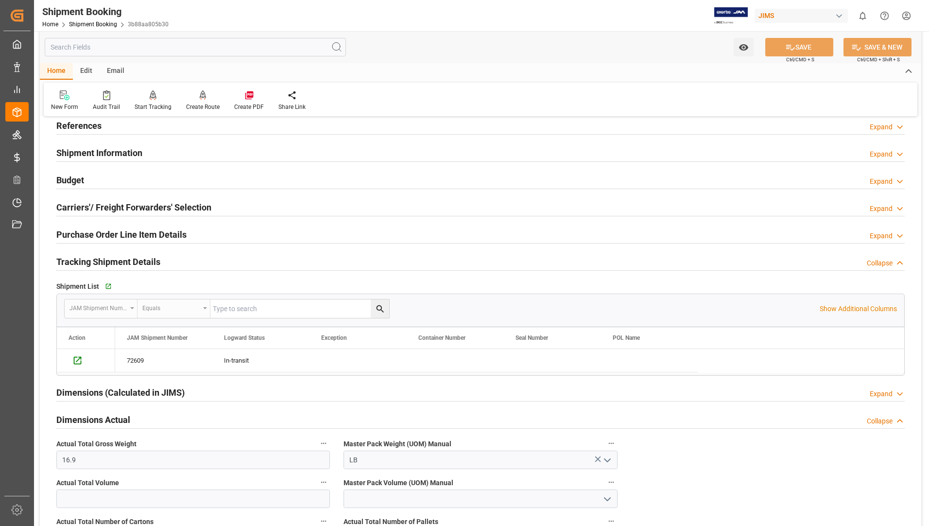
scroll to position [49, 0]
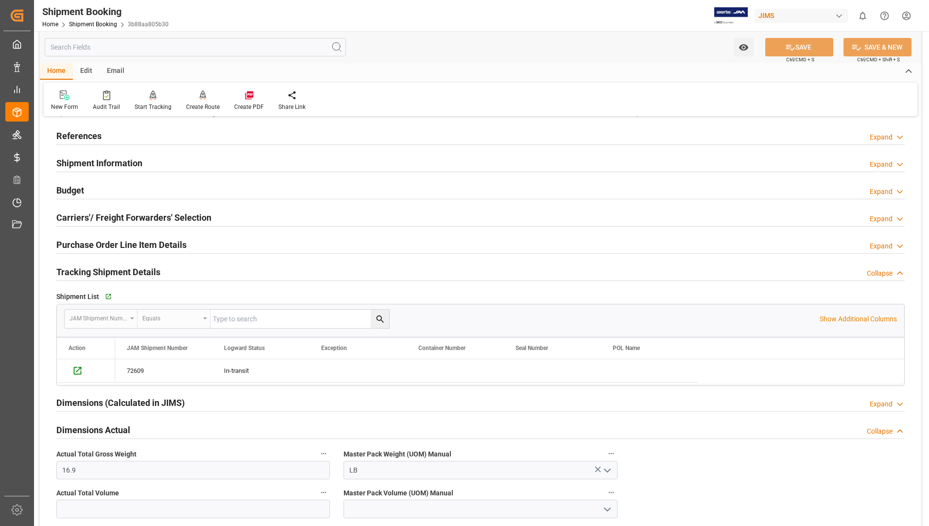
click at [99, 243] on h2 "Purchase Order Line Item Details" at bounding box center [121, 244] width 130 height 13
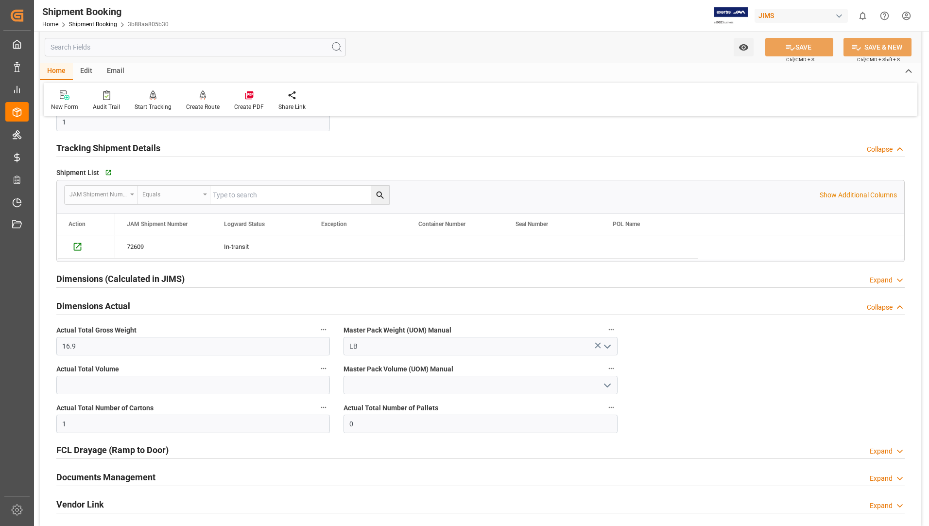
scroll to position [389, 0]
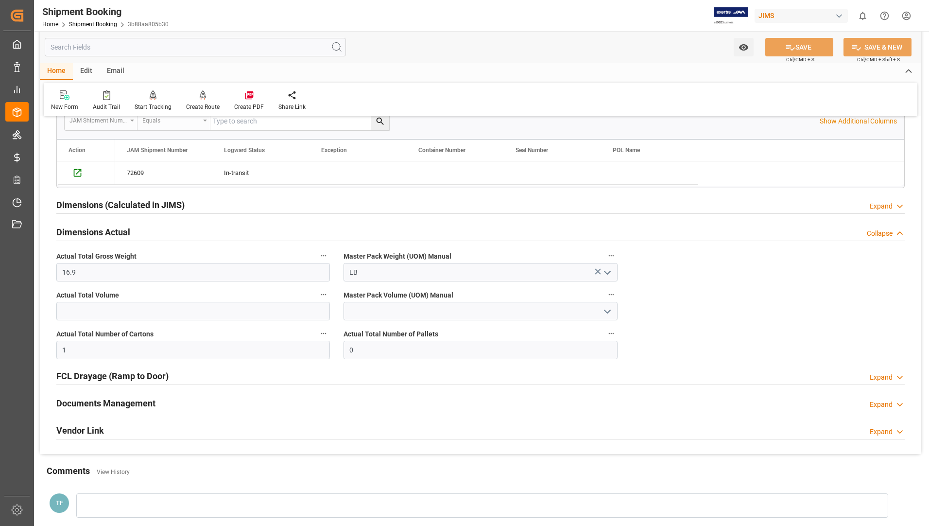
click at [86, 401] on h2 "Documents Management" at bounding box center [105, 403] width 99 height 13
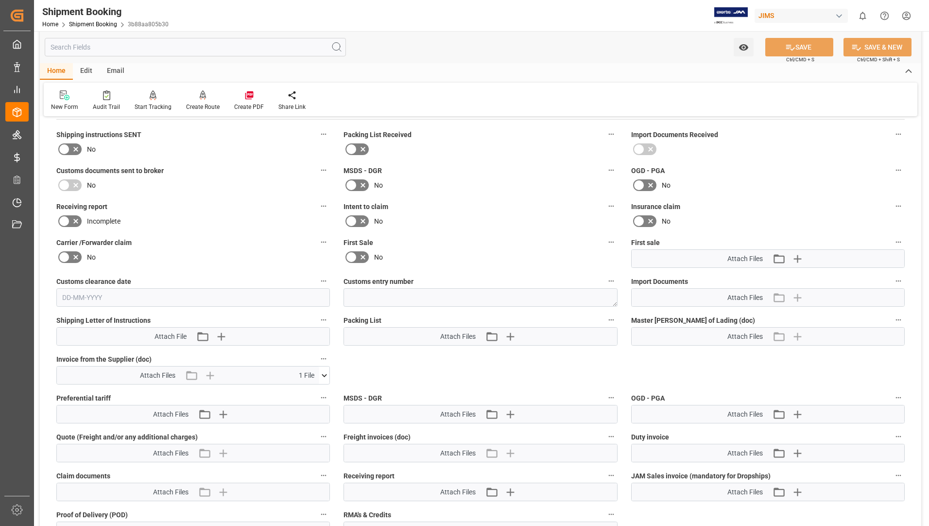
scroll to position [680, 0]
click at [326, 377] on icon at bounding box center [324, 376] width 10 height 10
click at [303, 391] on icon at bounding box center [299, 395] width 8 height 8
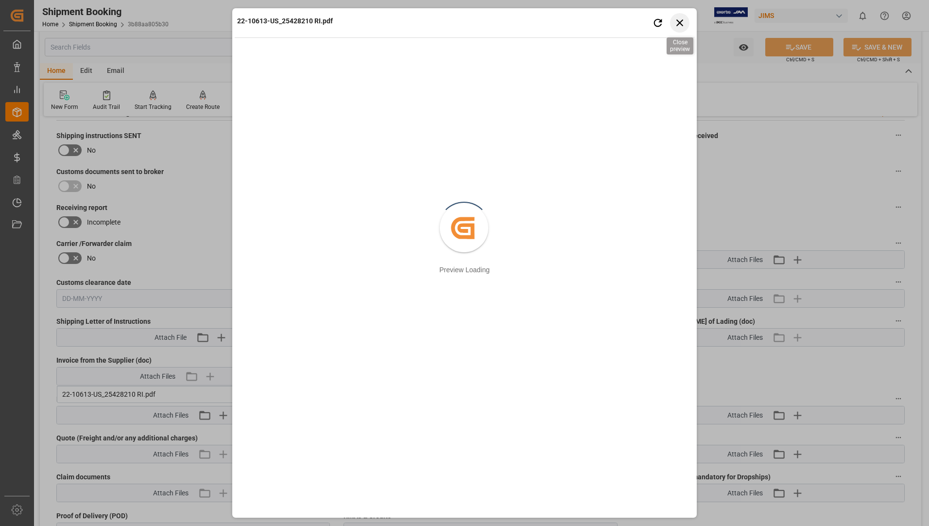
click at [682, 23] on icon "button" at bounding box center [680, 23] width 12 height 12
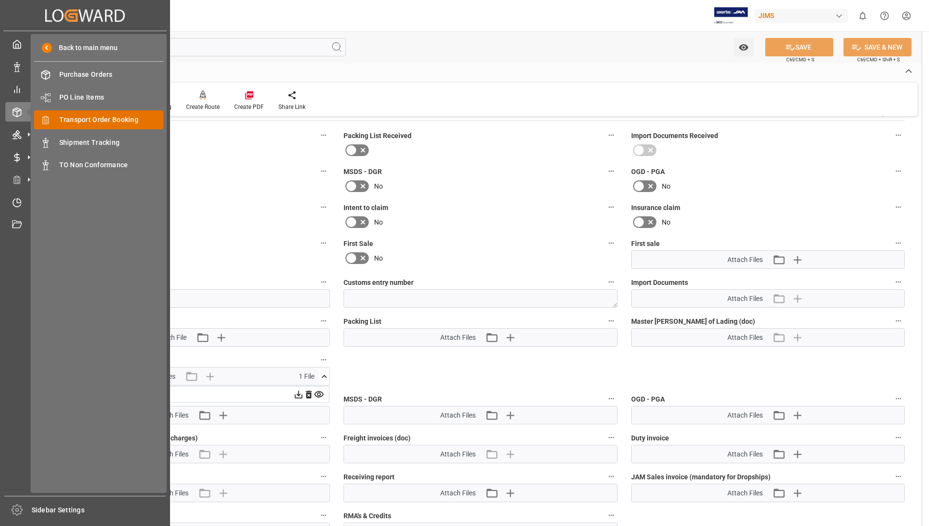
click at [90, 119] on span "Transport Order Booking" at bounding box center [111, 120] width 104 height 10
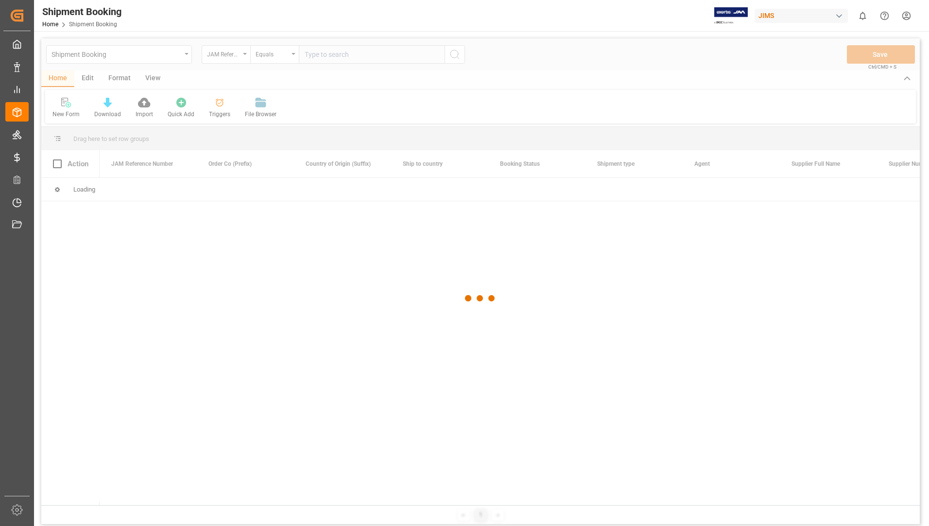
click at [330, 53] on div at bounding box center [480, 298] width 879 height 520
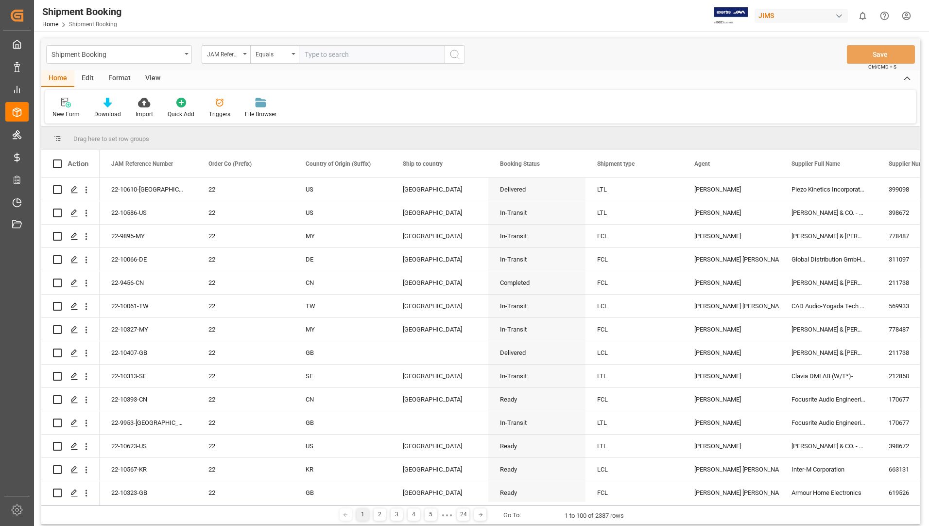
click at [332, 52] on input "text" at bounding box center [372, 54] width 146 height 18
type input "22-10613-us"
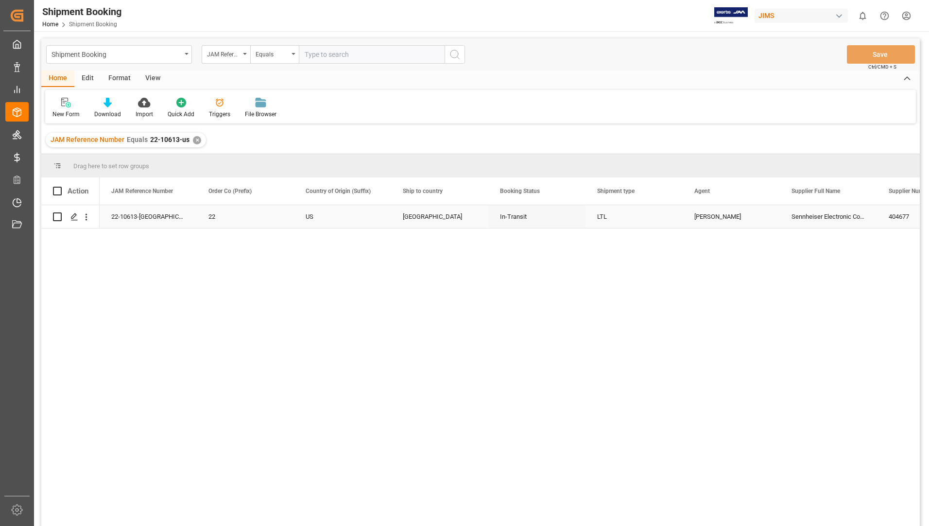
click at [56, 212] on input "Press Space to toggle row selection (unchecked)" at bounding box center [57, 216] width 9 height 9
checkbox input "true"
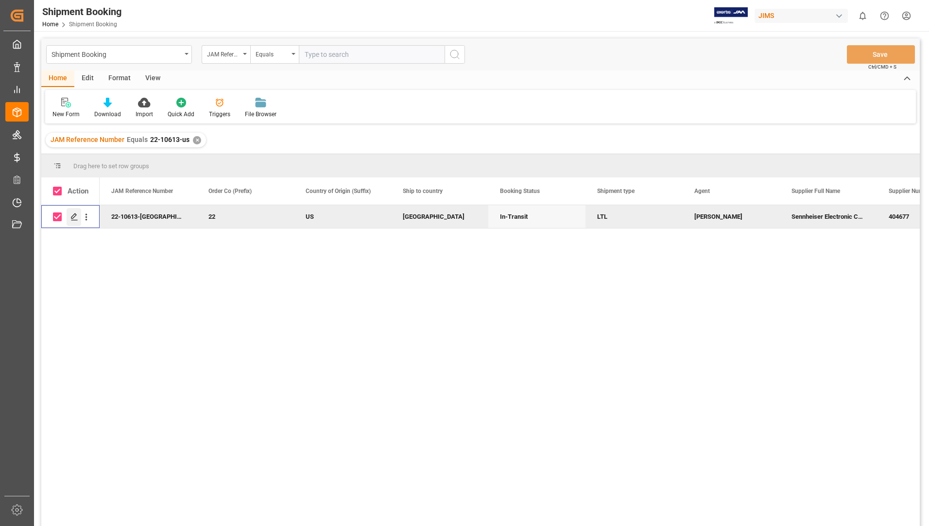
click at [73, 214] on icon "Press SPACE to deselect this row." at bounding box center [74, 217] width 8 height 8
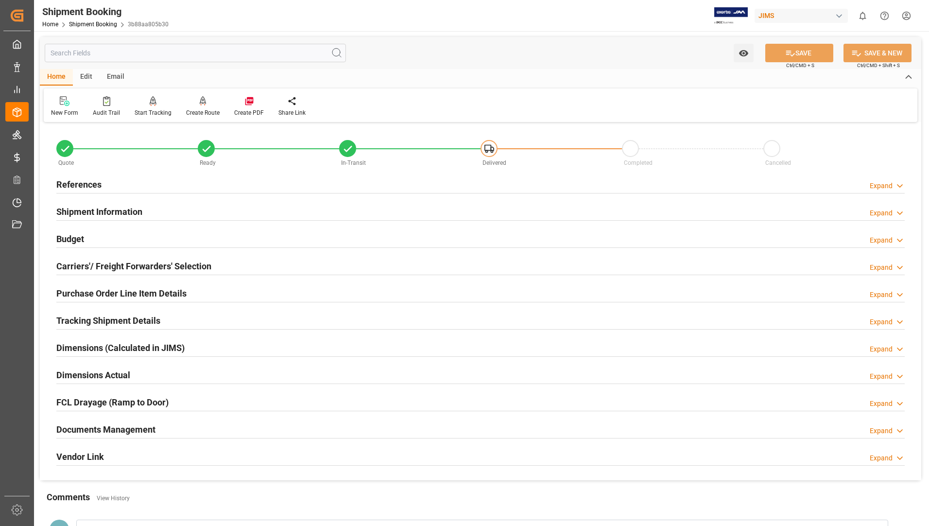
click at [70, 318] on h2 "Tracking Shipment Details" at bounding box center [108, 320] width 104 height 13
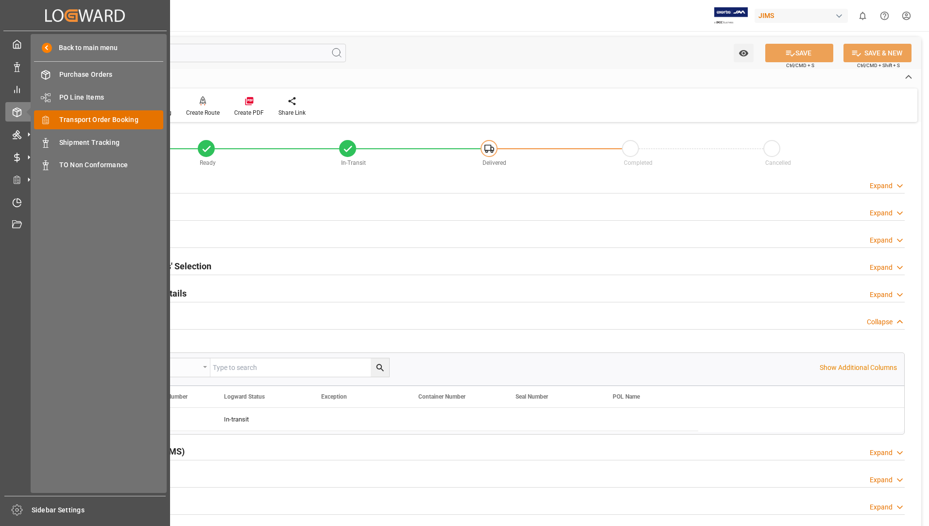
click at [87, 122] on span "Transport Order Booking" at bounding box center [111, 120] width 104 height 10
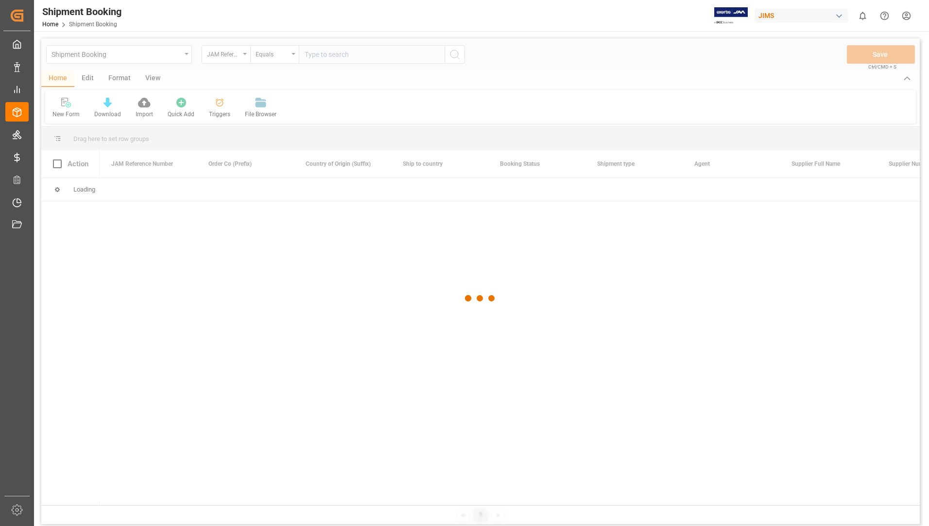
click at [387, 57] on div at bounding box center [480, 298] width 879 height 520
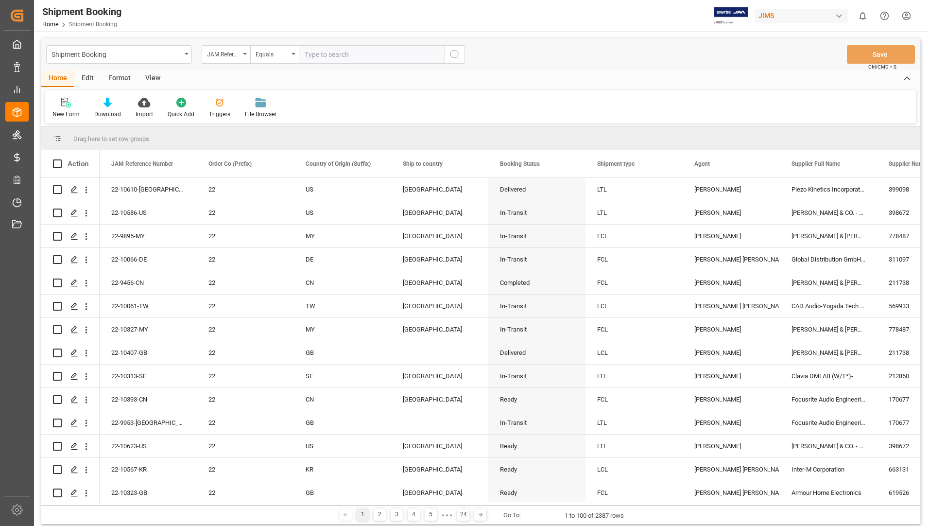
click at [387, 54] on input "text" at bounding box center [372, 54] width 146 height 18
type input "22-10569-us"
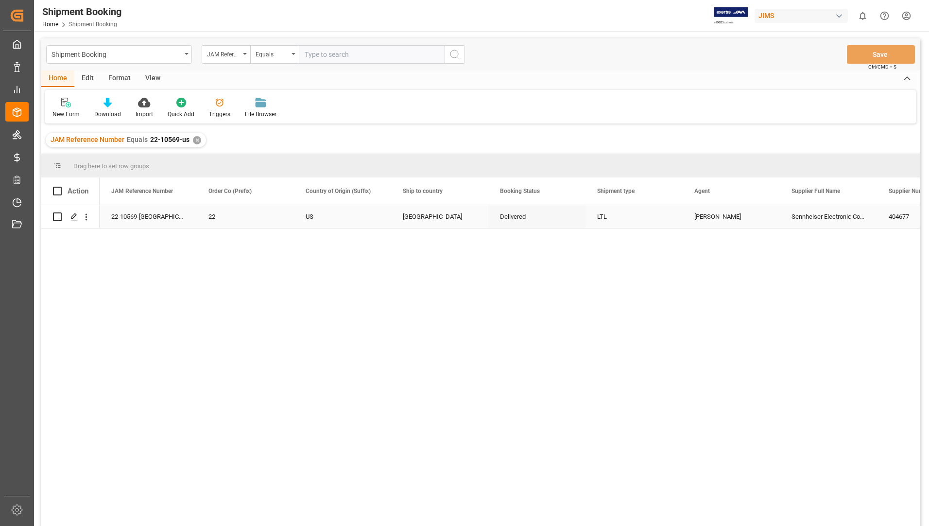
click at [58, 218] on input "Press Space to toggle row selection (unchecked)" at bounding box center [57, 216] width 9 height 9
checkbox input "true"
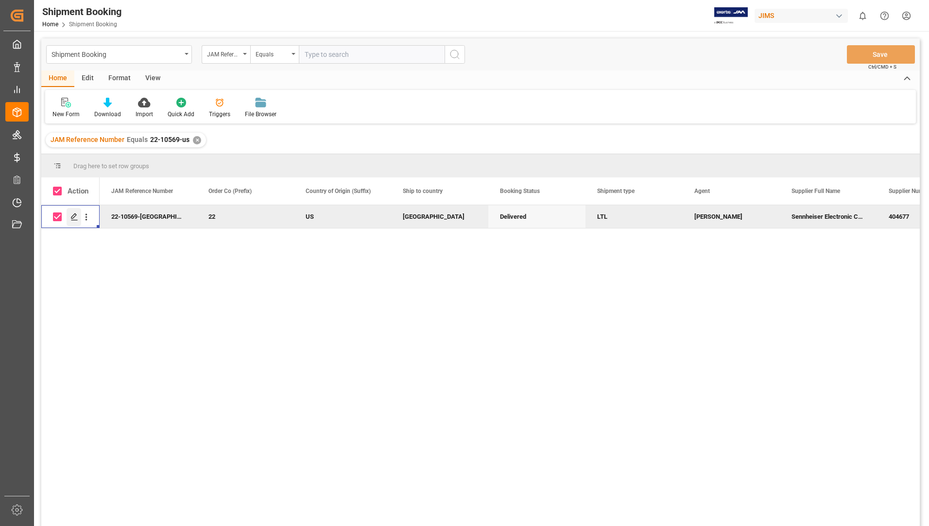
click at [73, 215] on icon "Press SPACE to deselect this row." at bounding box center [74, 217] width 8 height 8
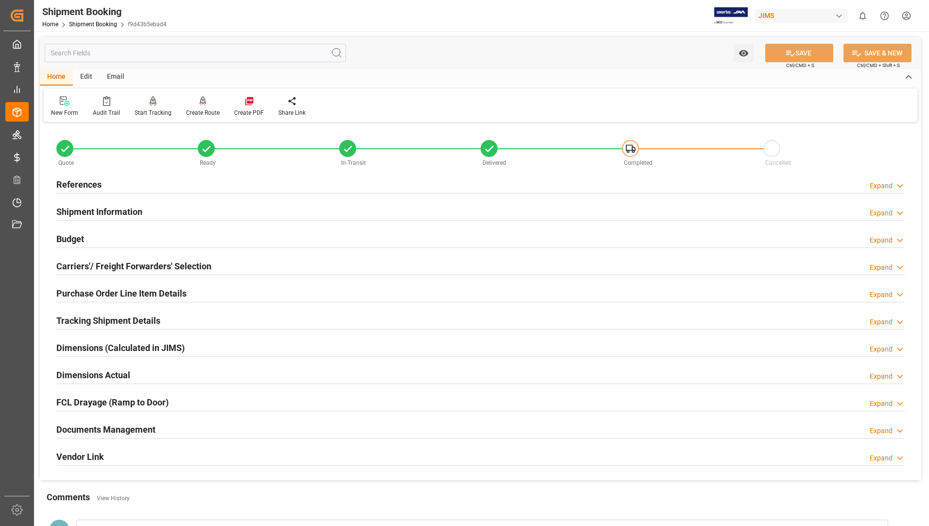
click at [85, 432] on h2 "Documents Management" at bounding box center [105, 429] width 99 height 13
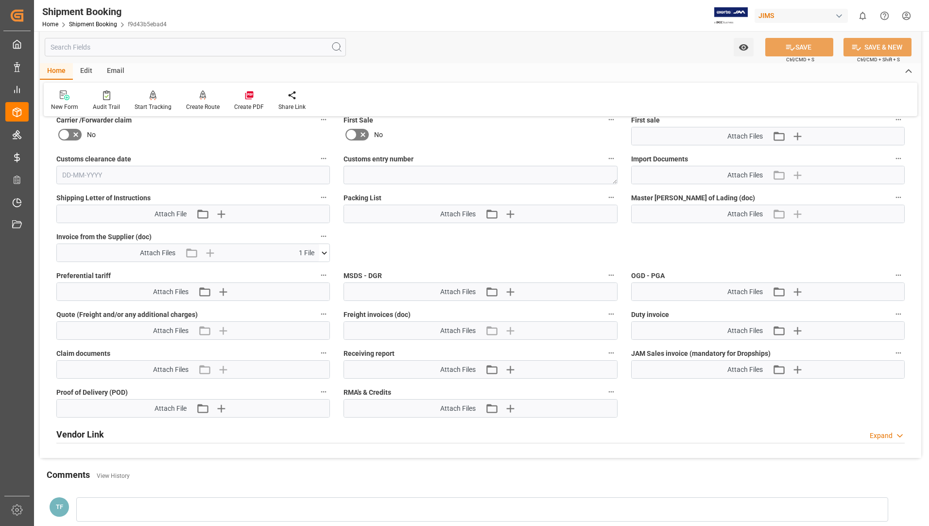
scroll to position [486, 0]
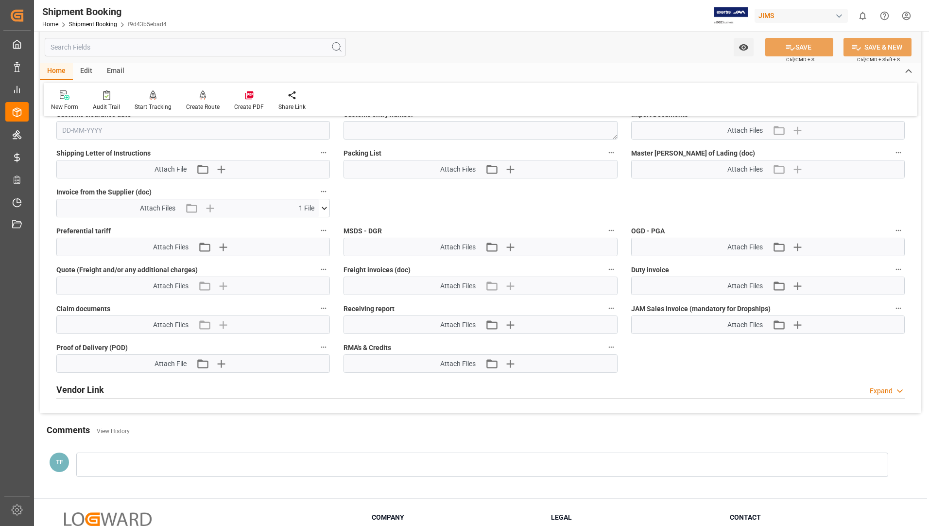
click at [325, 208] on icon at bounding box center [324, 208] width 5 height 3
click at [303, 223] on icon at bounding box center [299, 227] width 8 height 8
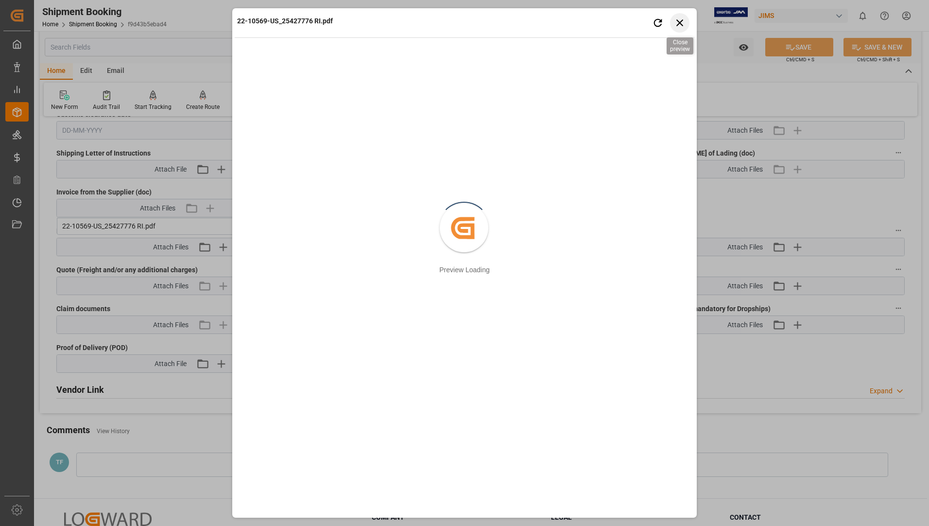
click at [677, 20] on icon "button" at bounding box center [680, 22] width 7 height 7
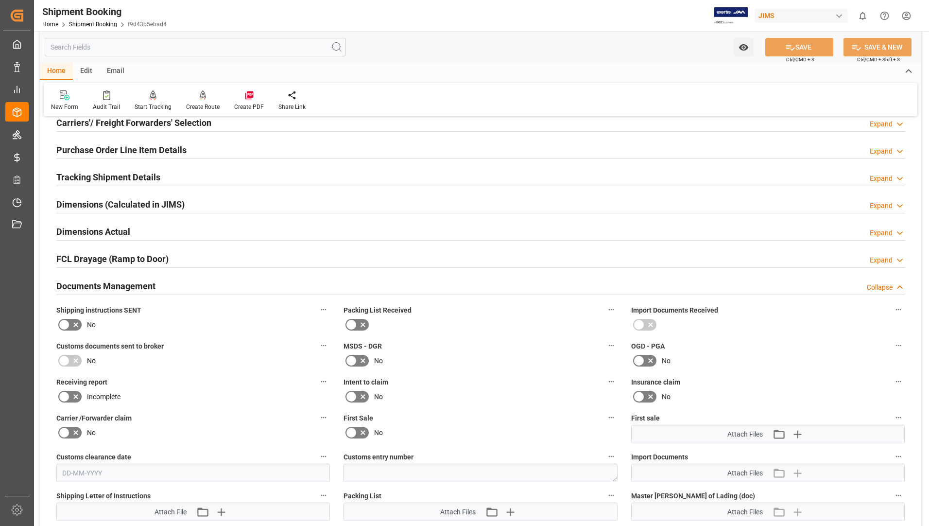
scroll to position [0, 0]
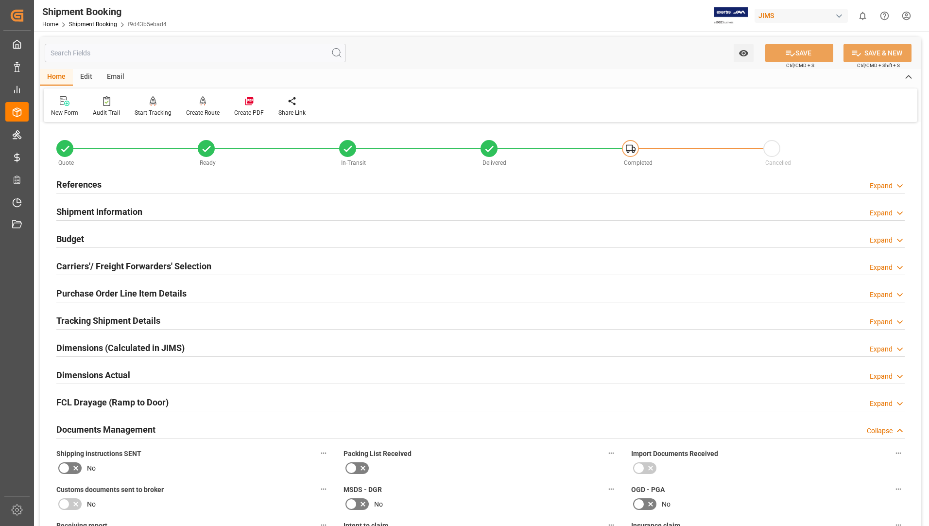
click at [69, 314] on h2 "Tracking Shipment Details" at bounding box center [108, 320] width 104 height 13
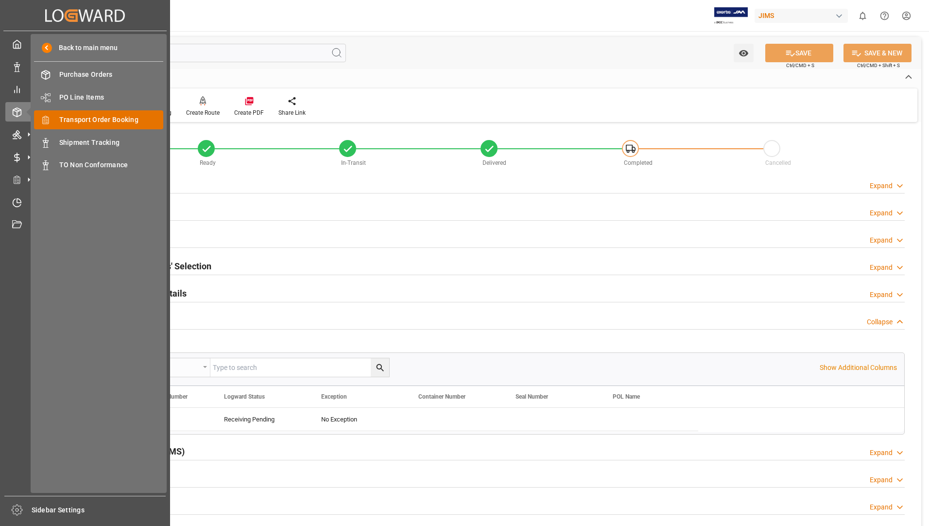
click at [111, 126] on div "Transport Order Booking Transport Order Booking" at bounding box center [98, 119] width 129 height 19
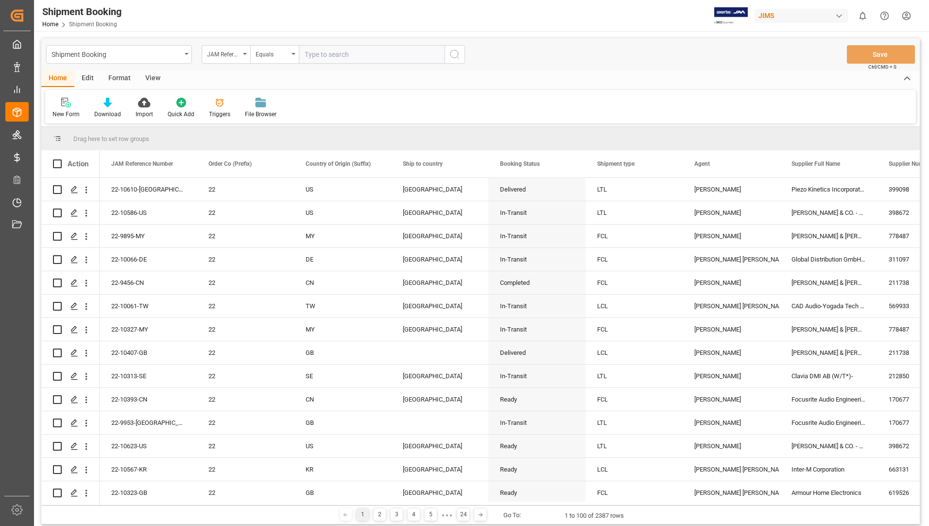
click at [359, 53] on input "text" at bounding box center [372, 54] width 146 height 18
type input "22-10573-us"
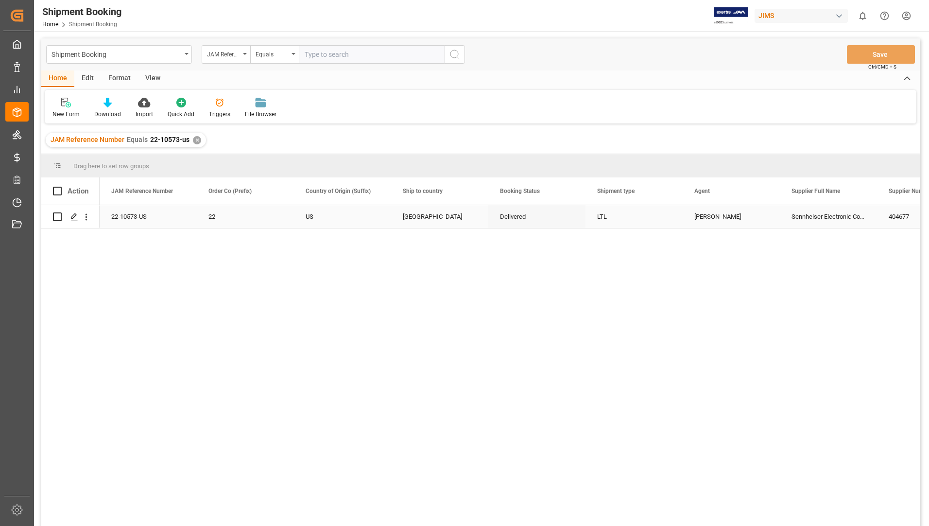
click at [58, 217] on input "Press Space to toggle row selection (unchecked)" at bounding box center [57, 216] width 9 height 9
checkbox input "true"
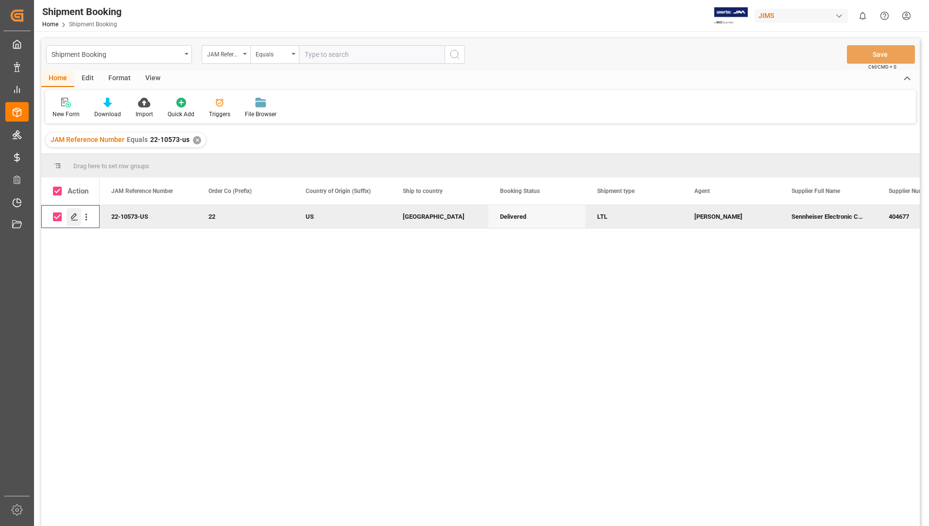
click at [77, 214] on icon "Press SPACE to deselect this row." at bounding box center [74, 217] width 8 height 8
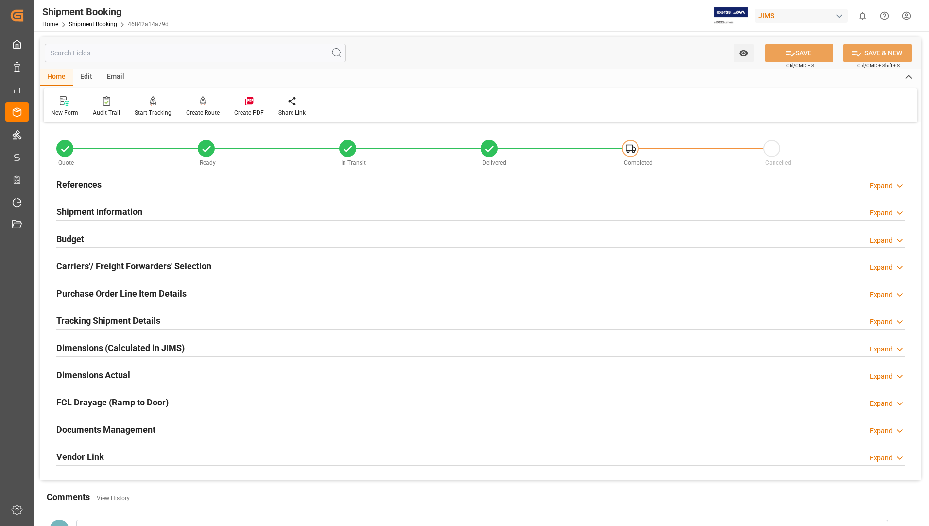
click at [90, 317] on h2 "Tracking Shipment Details" at bounding box center [108, 320] width 104 height 13
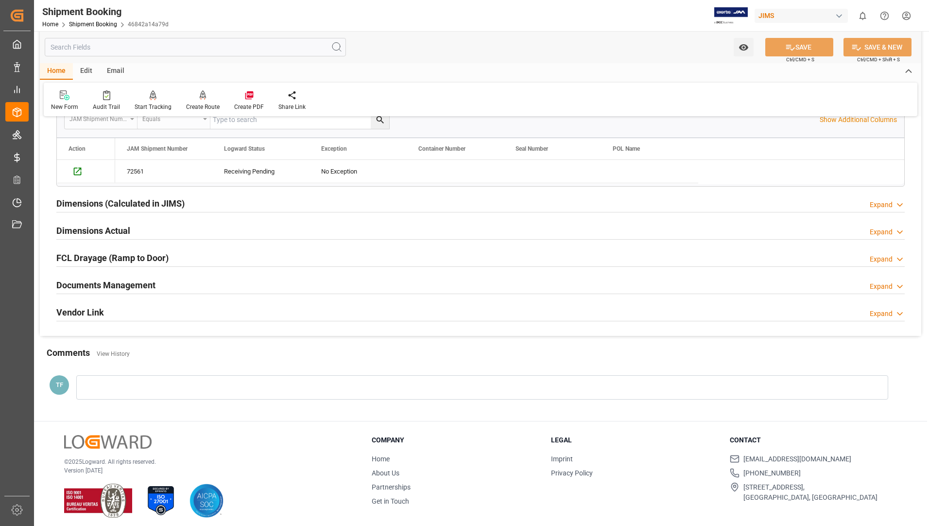
scroll to position [253, 0]
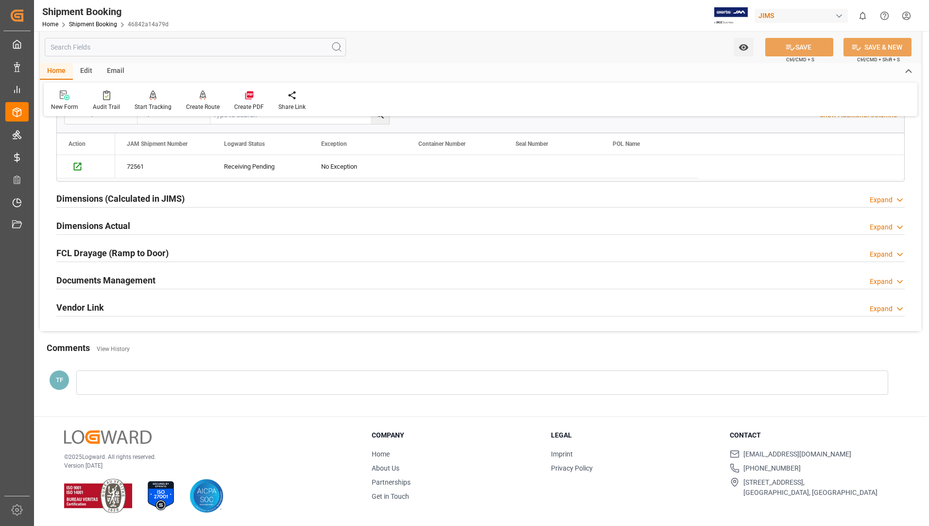
click at [86, 275] on h2 "Documents Management" at bounding box center [105, 280] width 99 height 13
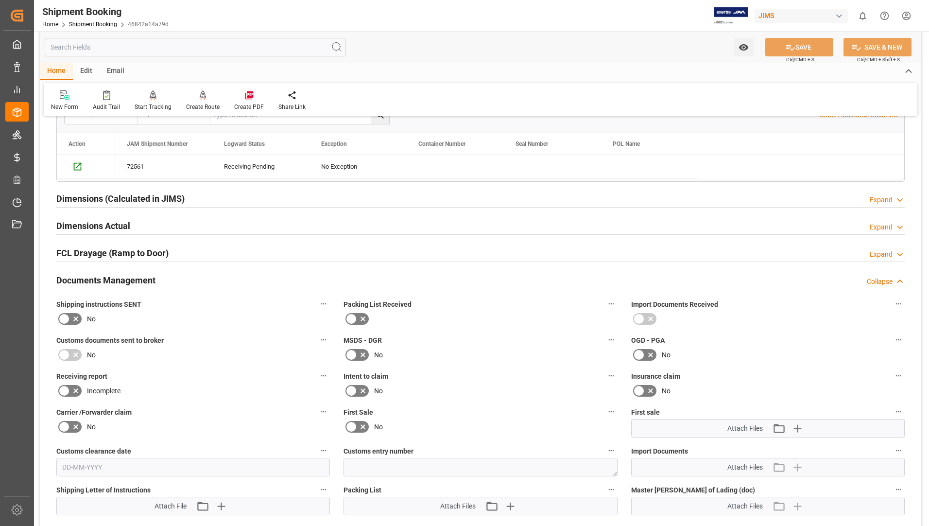
scroll to position [447, 0]
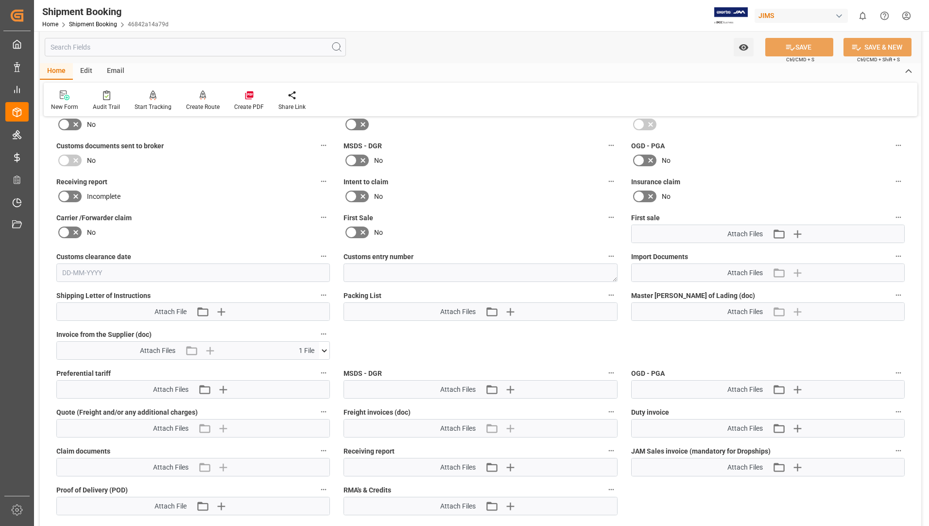
click at [324, 350] on icon at bounding box center [324, 350] width 5 height 3
click at [303, 368] on icon at bounding box center [299, 369] width 8 height 8
